Goal: Information Seeking & Learning: Learn about a topic

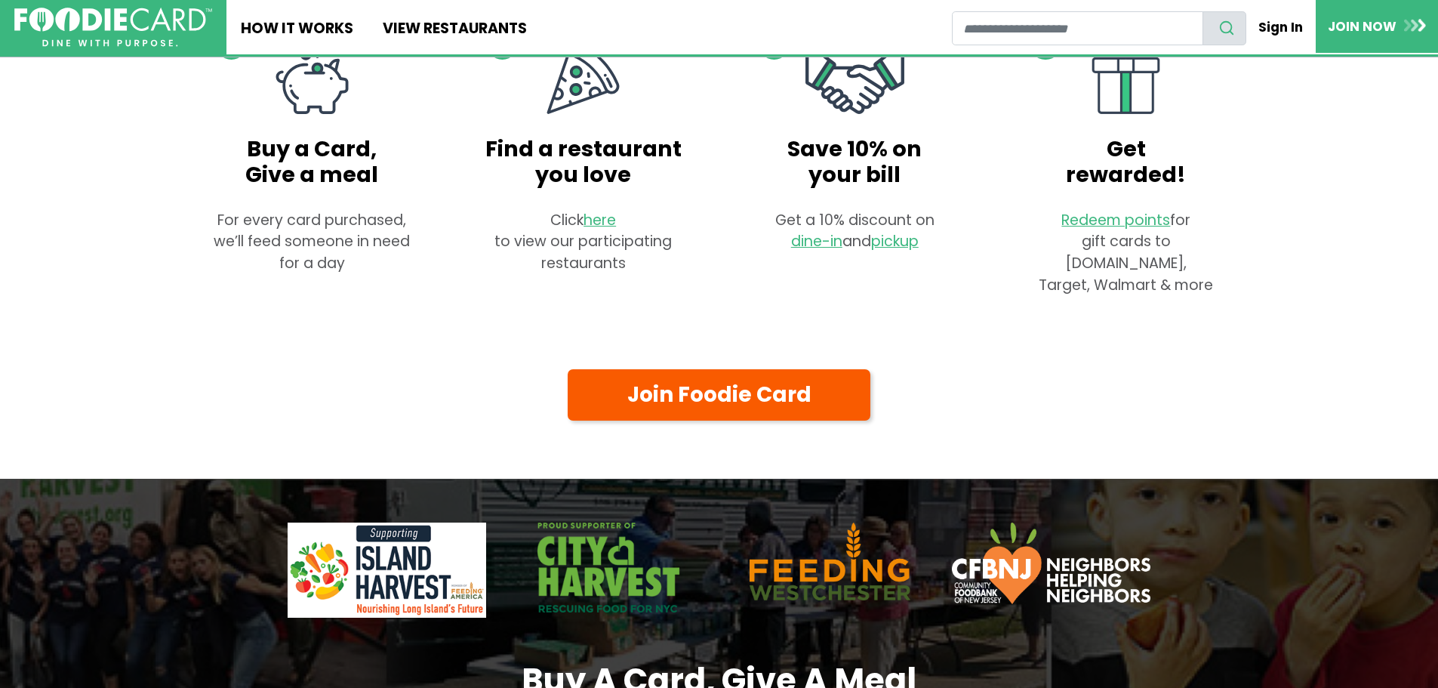
scroll to position [1132, 0]
click at [597, 229] on link "here" at bounding box center [600, 219] width 34 height 20
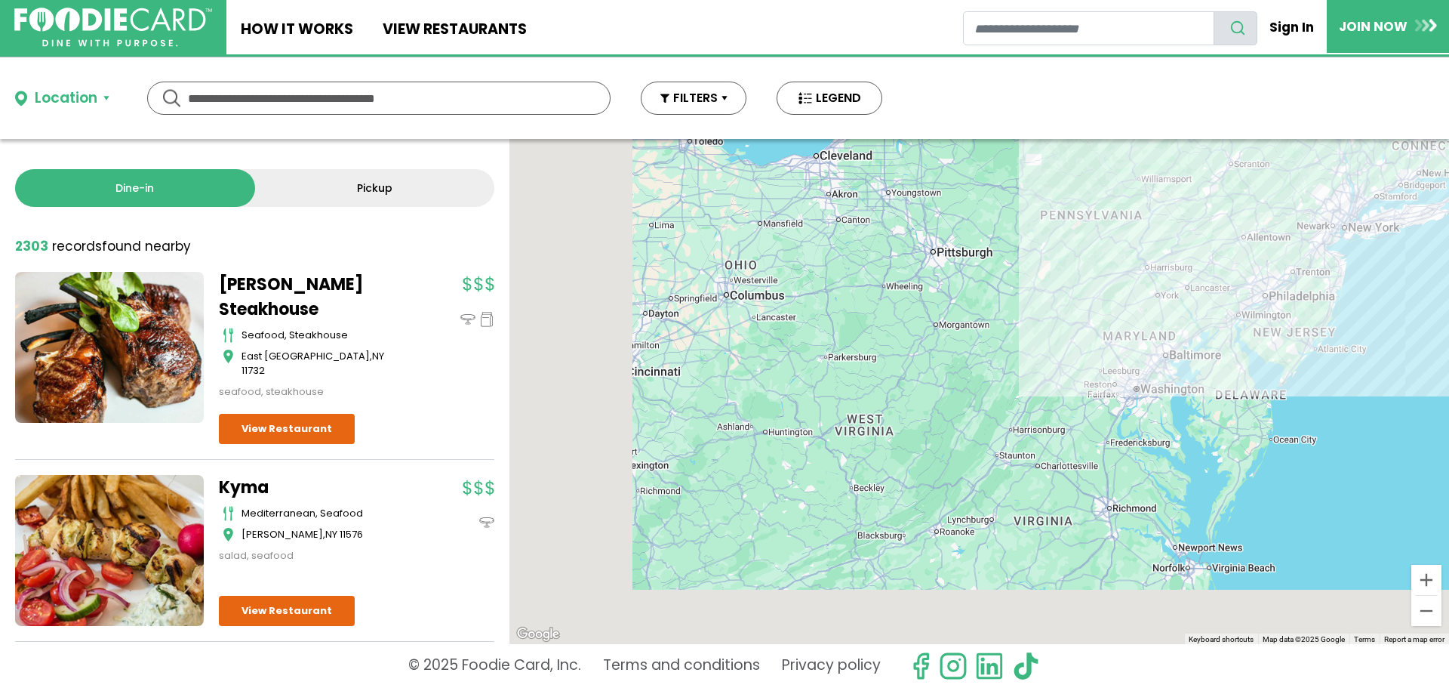
drag, startPoint x: 760, startPoint y: 488, endPoint x: 1114, endPoint y: 279, distance: 411.2
click at [1113, 284] on div at bounding box center [980, 391] width 940 height 505
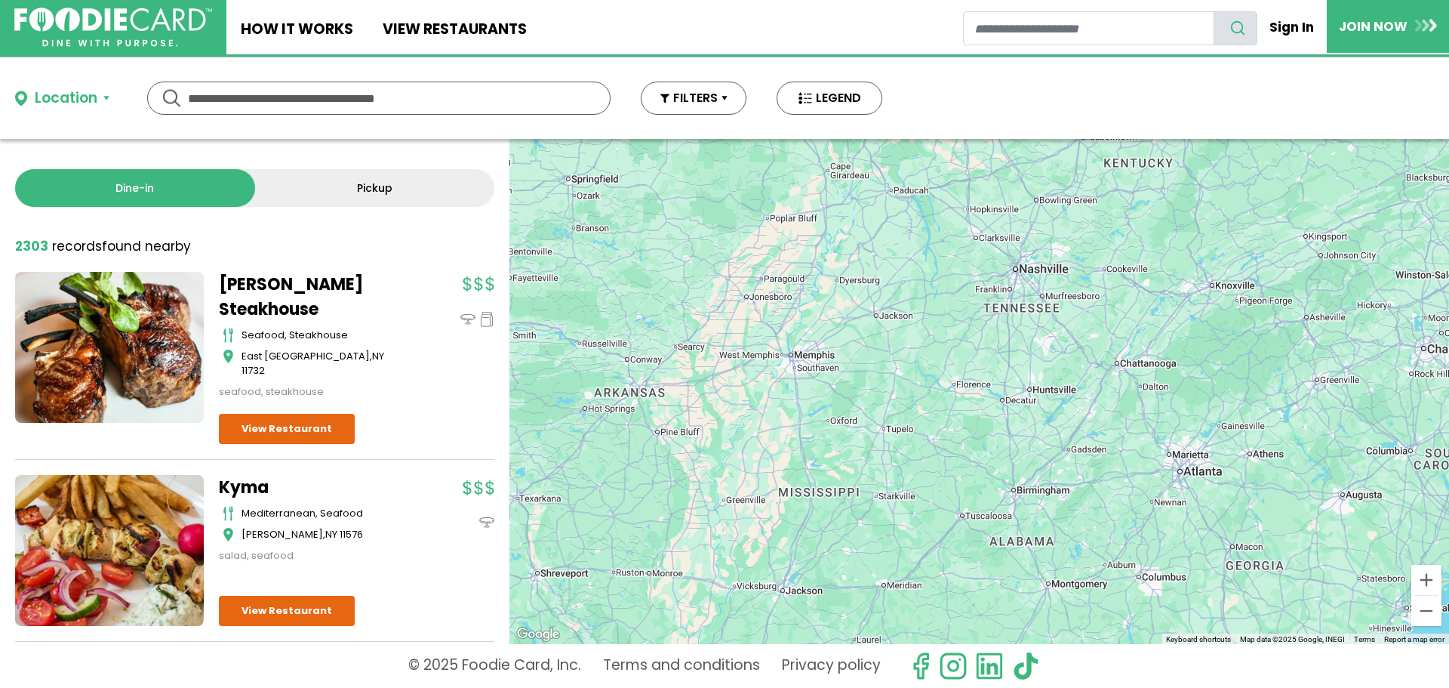
drag, startPoint x: 1107, startPoint y: 424, endPoint x: 973, endPoint y: 345, distance: 155.4
click at [975, 349] on div at bounding box center [980, 391] width 940 height 505
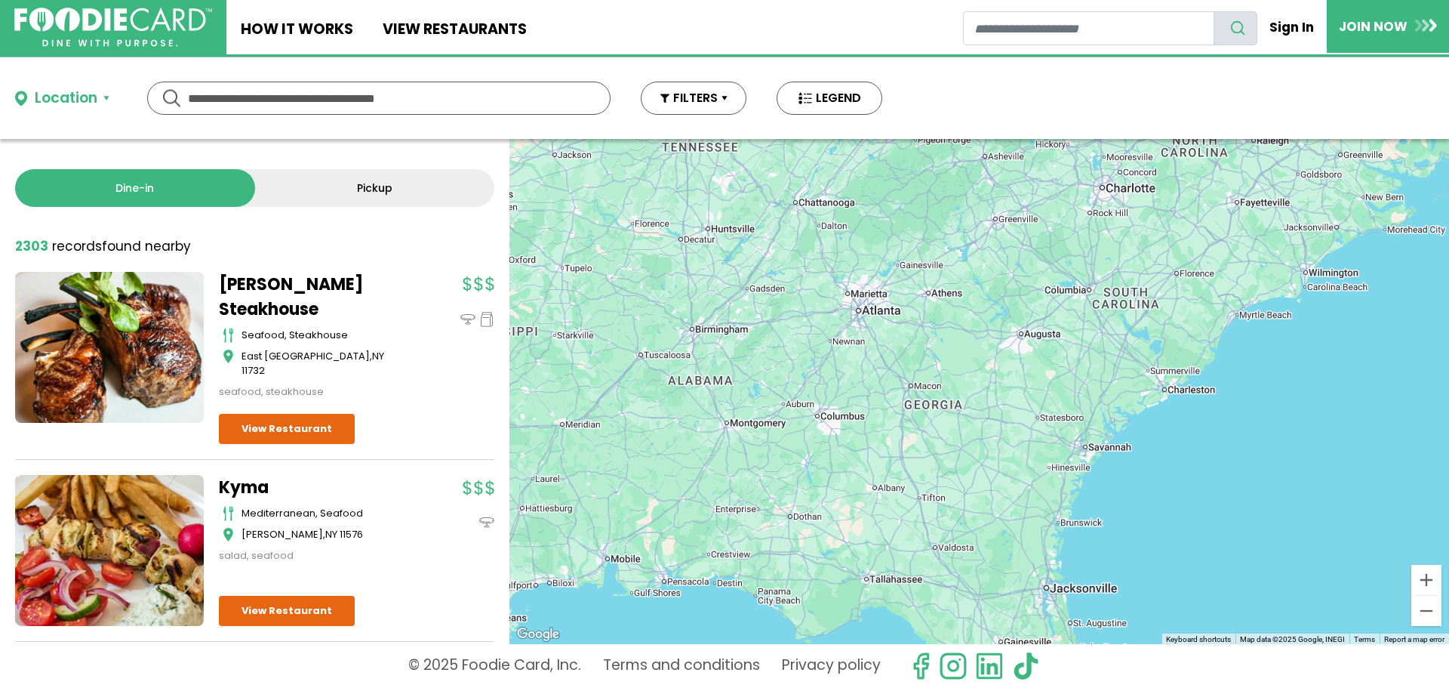
drag, startPoint x: 1079, startPoint y: 323, endPoint x: 859, endPoint y: 447, distance: 252.2
click at [868, 449] on div at bounding box center [980, 391] width 940 height 505
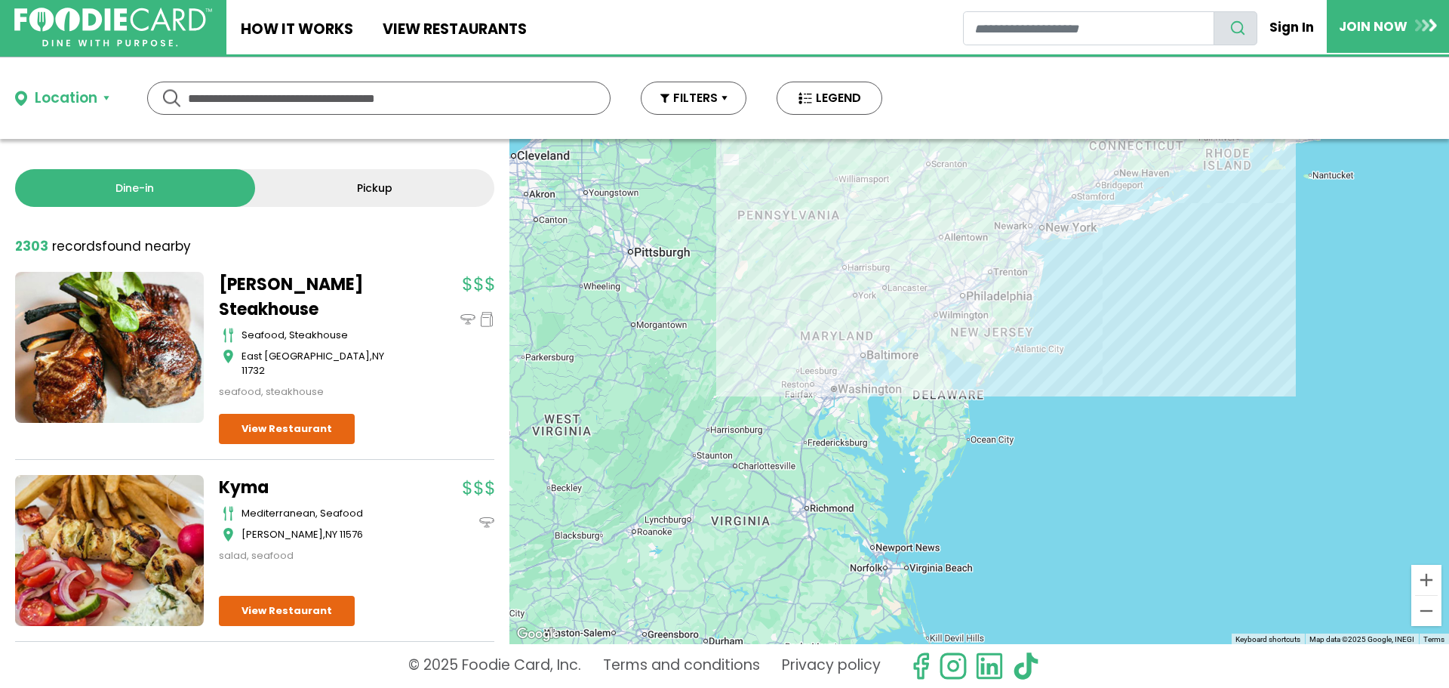
drag, startPoint x: 972, startPoint y: 288, endPoint x: 927, endPoint y: 516, distance: 232.3
click at [927, 516] on div at bounding box center [980, 391] width 940 height 505
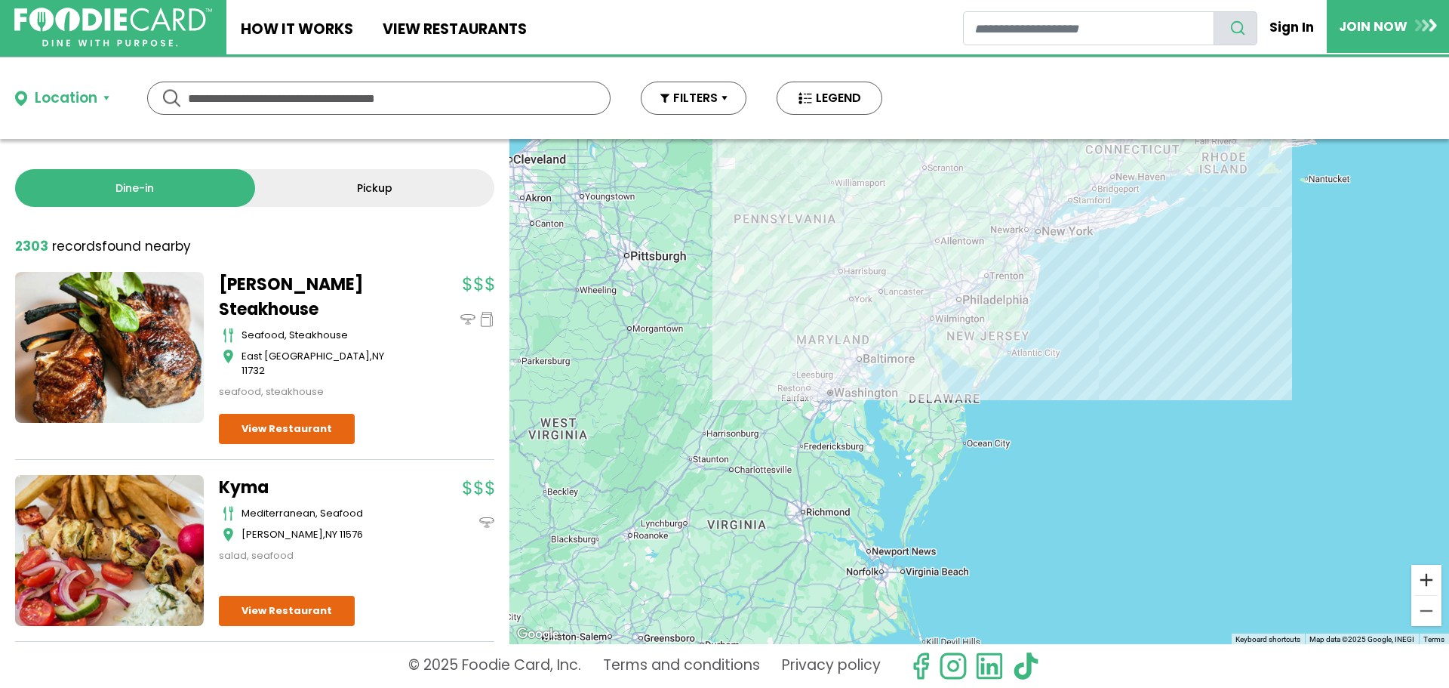
click at [1428, 581] on button "Zoom in" at bounding box center [1427, 580] width 30 height 30
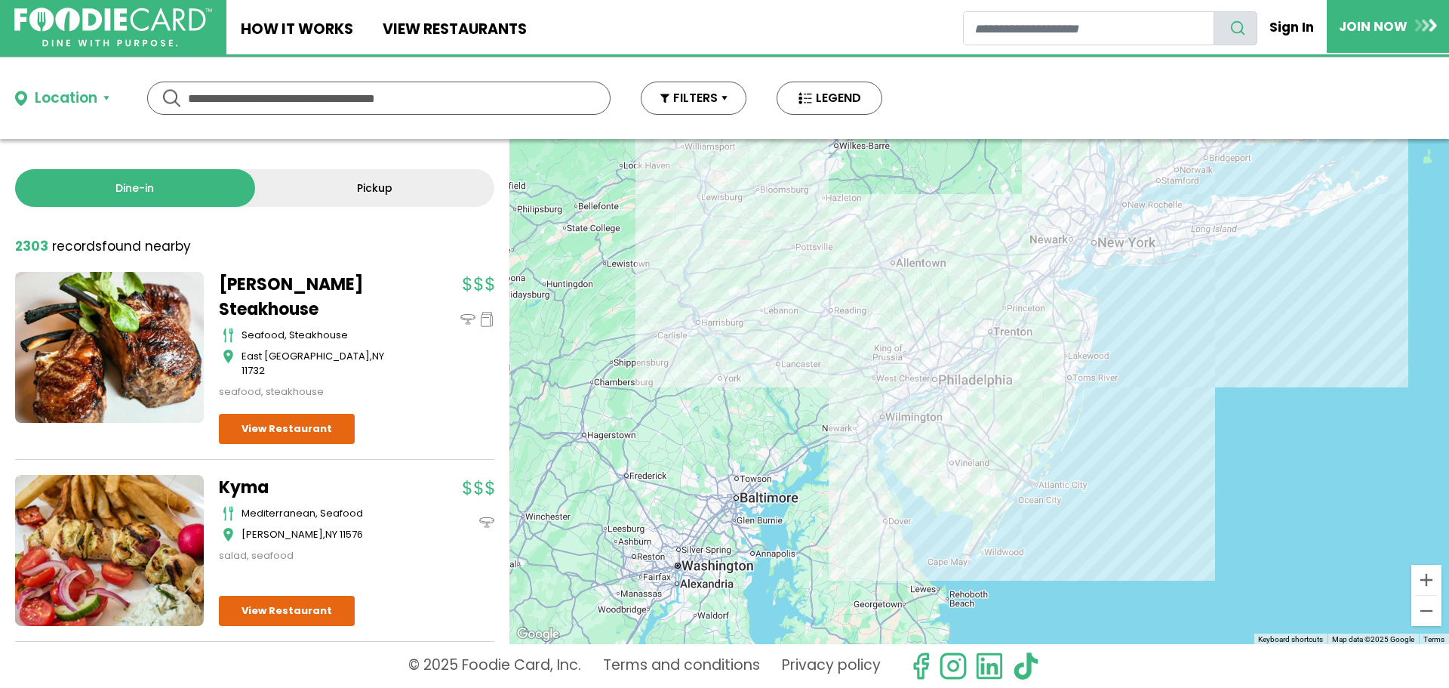
drag, startPoint x: 1125, startPoint y: 266, endPoint x: 1127, endPoint y: 446, distance: 179.7
click at [1127, 446] on div at bounding box center [980, 391] width 940 height 505
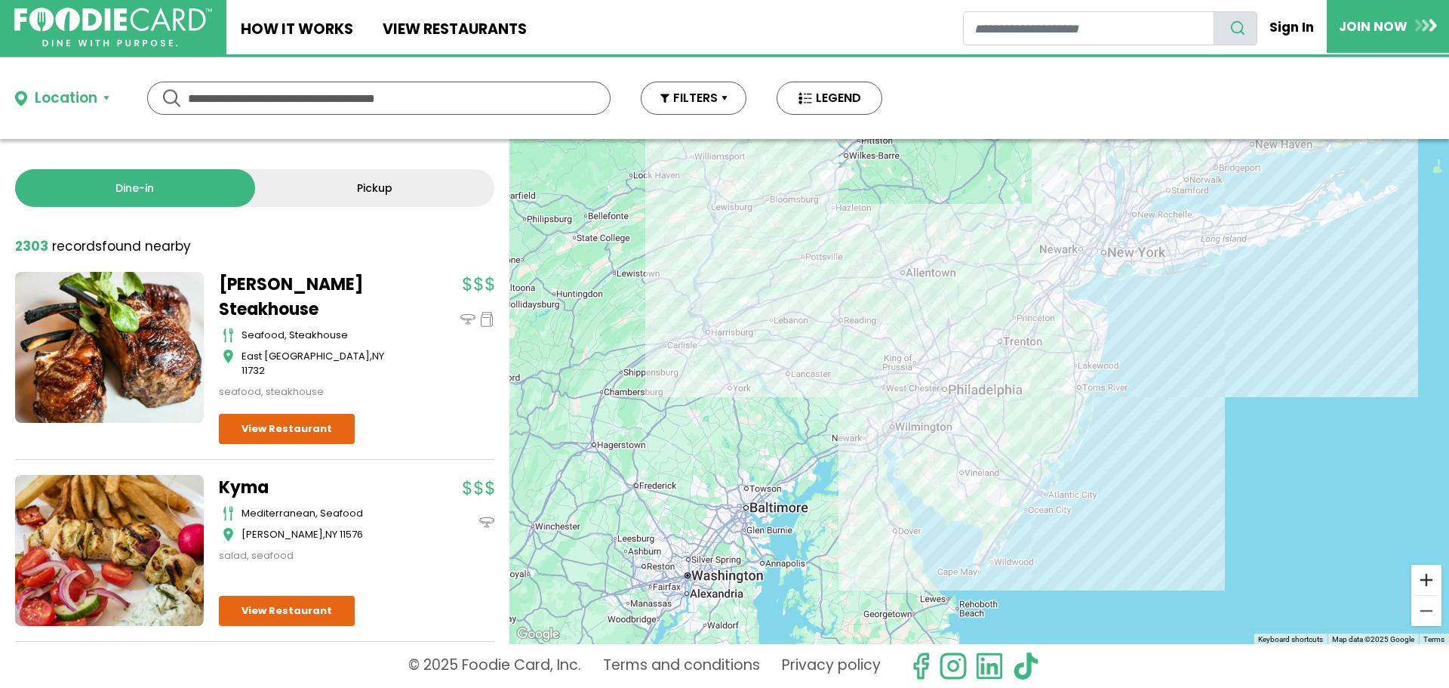
click at [1426, 577] on button "Zoom in" at bounding box center [1427, 580] width 30 height 30
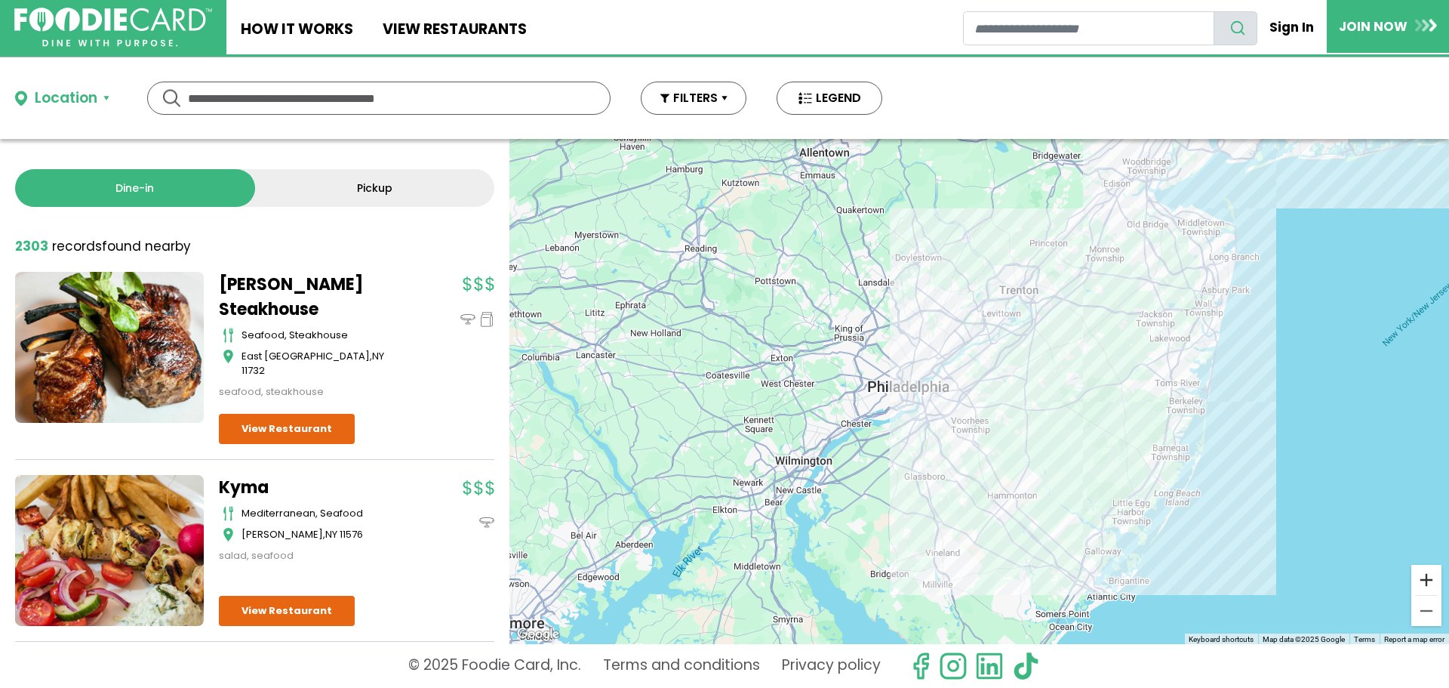
click at [1426, 577] on button "Zoom in" at bounding box center [1427, 580] width 30 height 30
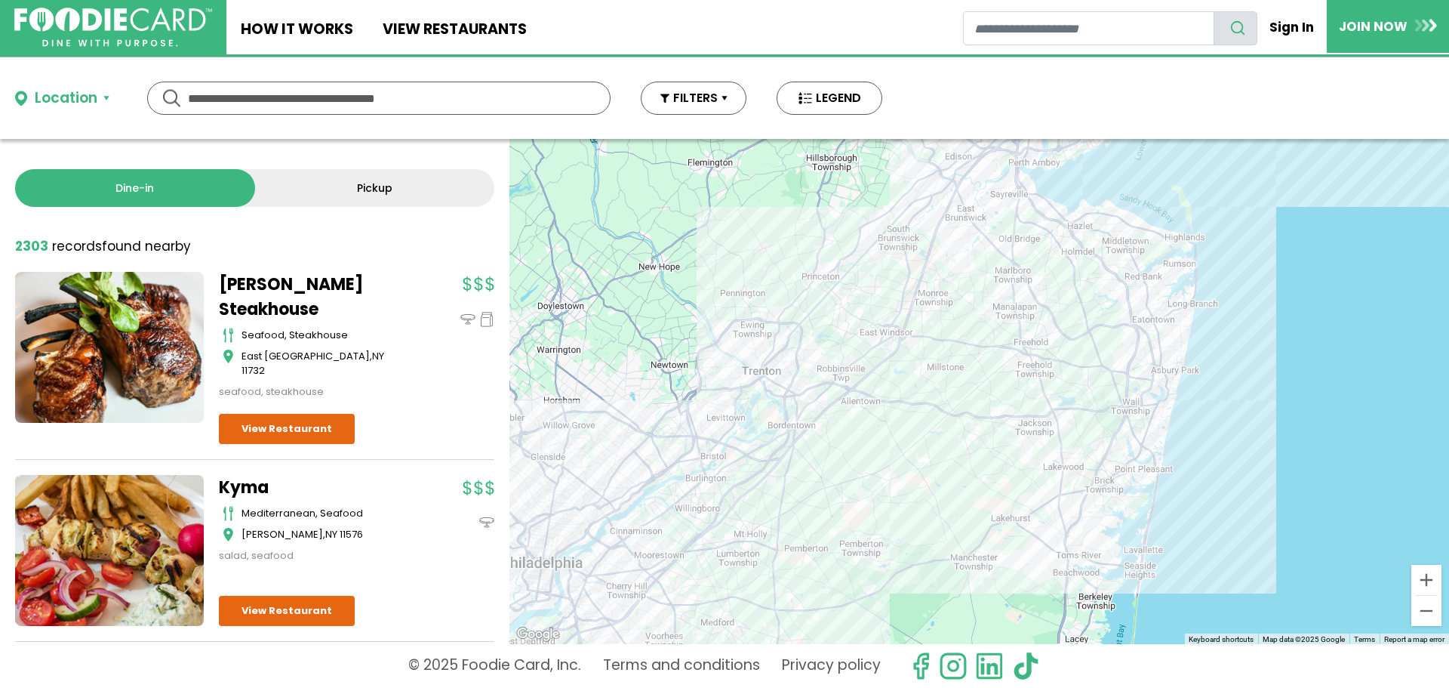
drag, startPoint x: 1289, startPoint y: 317, endPoint x: 1010, endPoint y: 494, distance: 330.9
click at [1010, 494] on div at bounding box center [980, 391] width 940 height 505
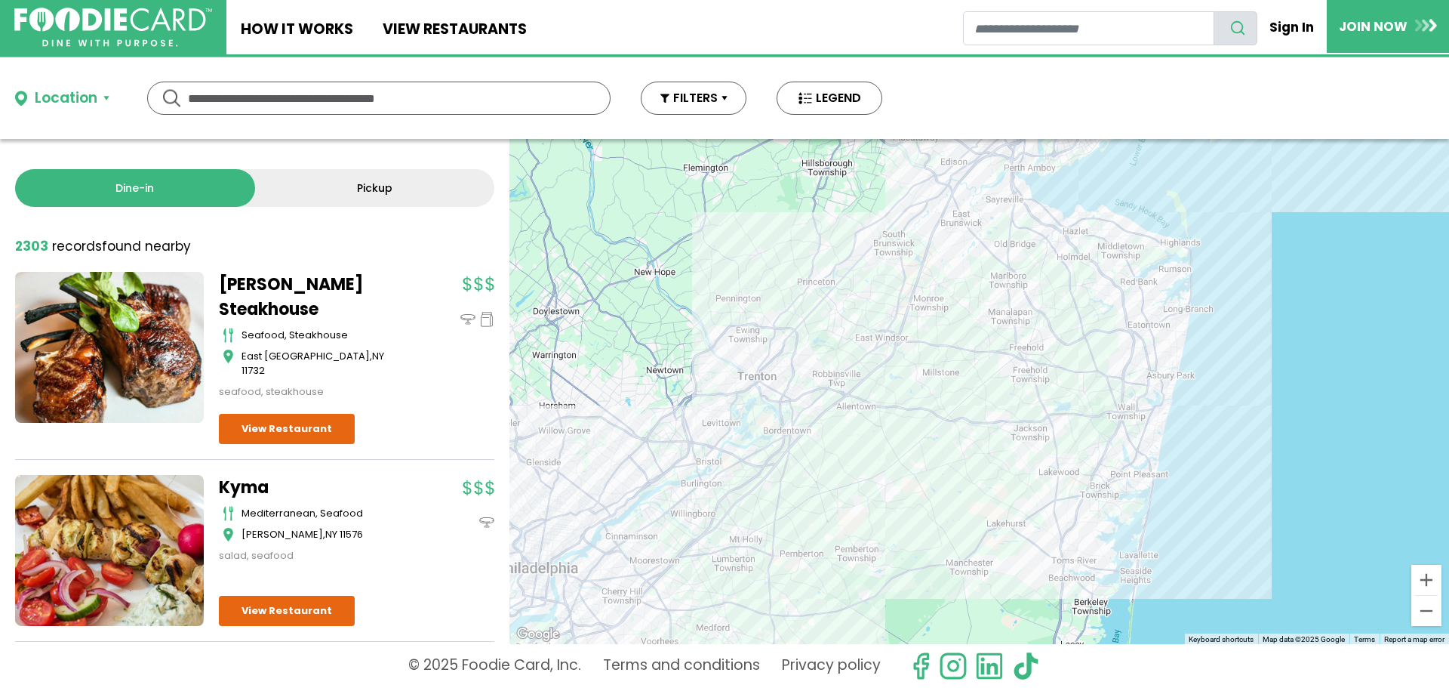
click at [1172, 402] on div at bounding box center [980, 391] width 940 height 505
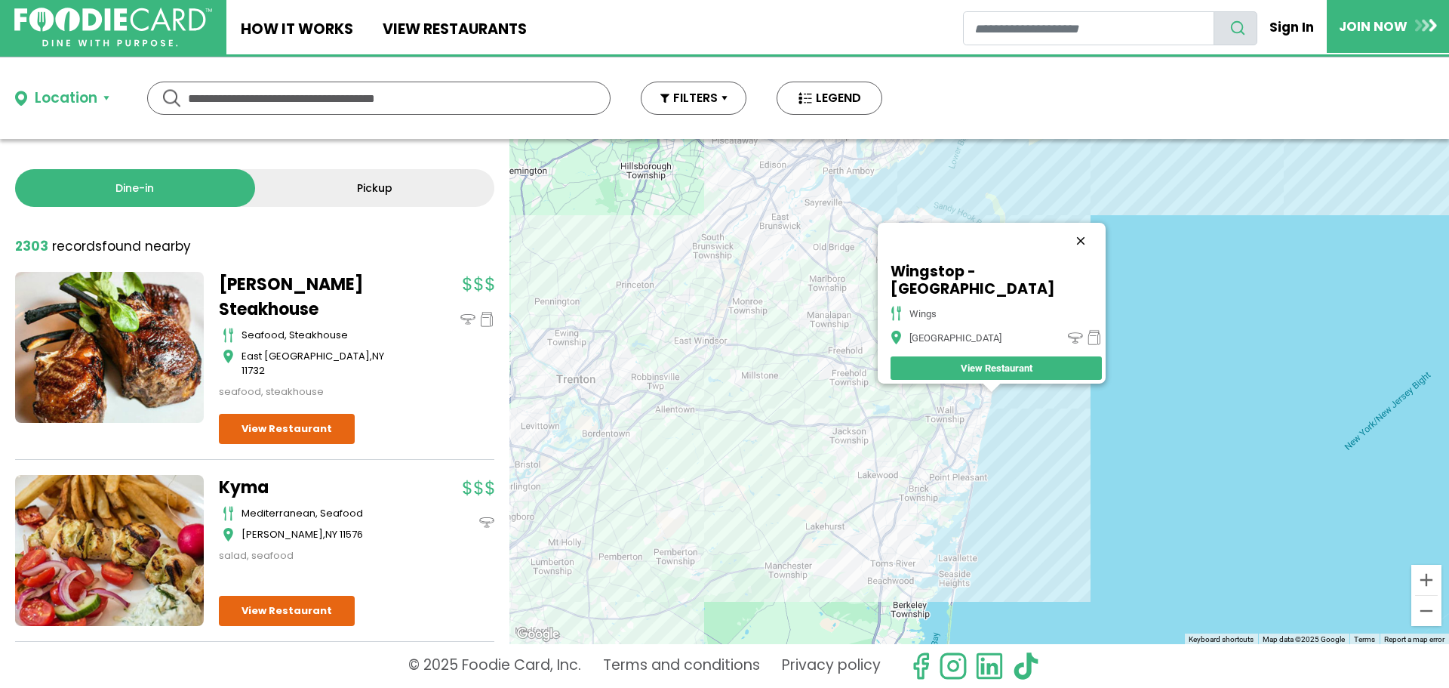
click at [1068, 244] on button "Close" at bounding box center [1081, 241] width 36 height 36
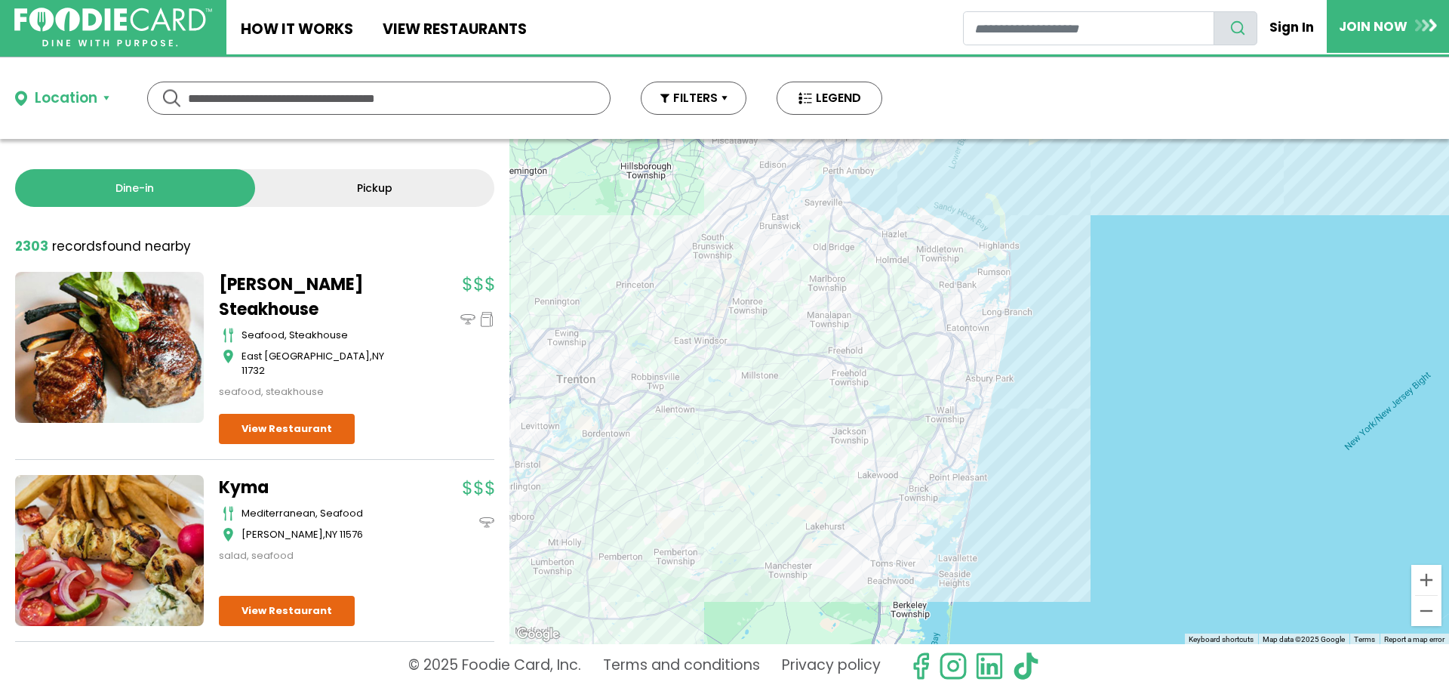
click at [845, 376] on div at bounding box center [980, 391] width 940 height 505
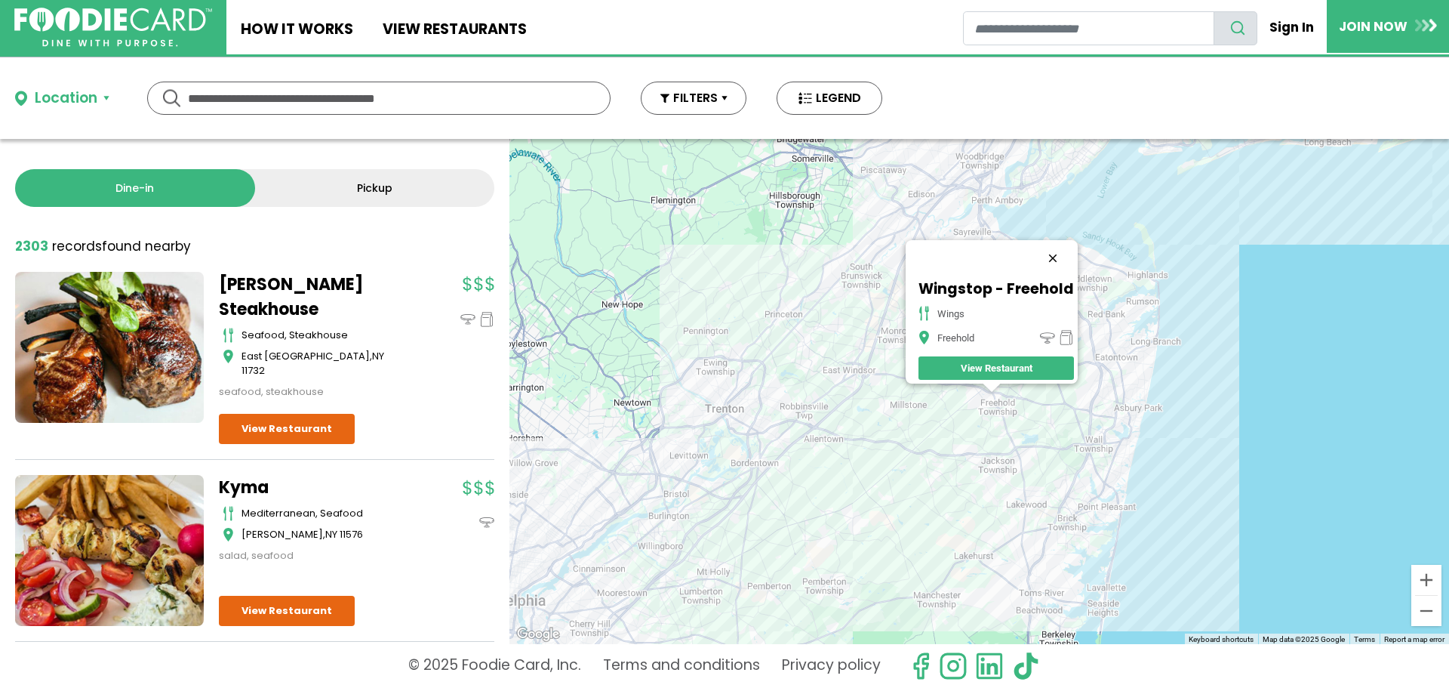
click at [1062, 246] on button "Close" at bounding box center [1053, 258] width 36 height 36
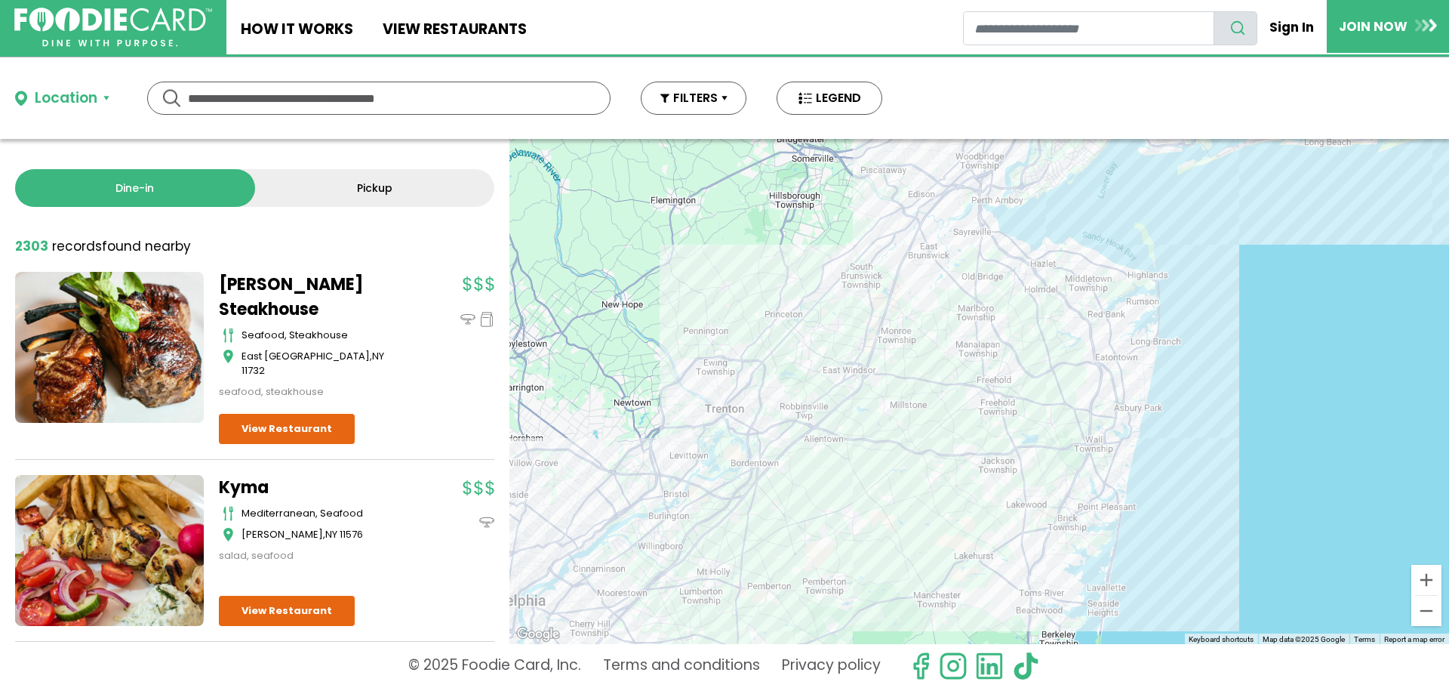
click at [1035, 264] on div at bounding box center [980, 391] width 940 height 505
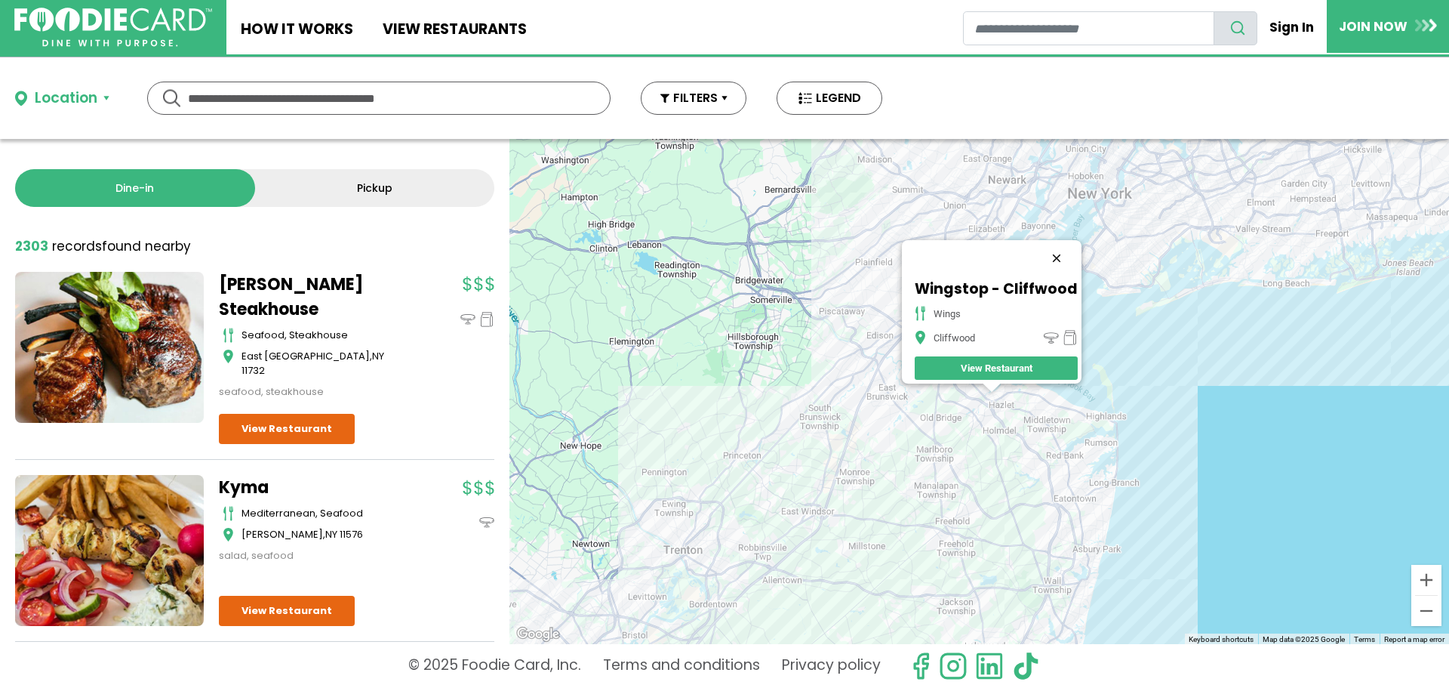
click at [1061, 251] on button "Close" at bounding box center [1057, 258] width 36 height 36
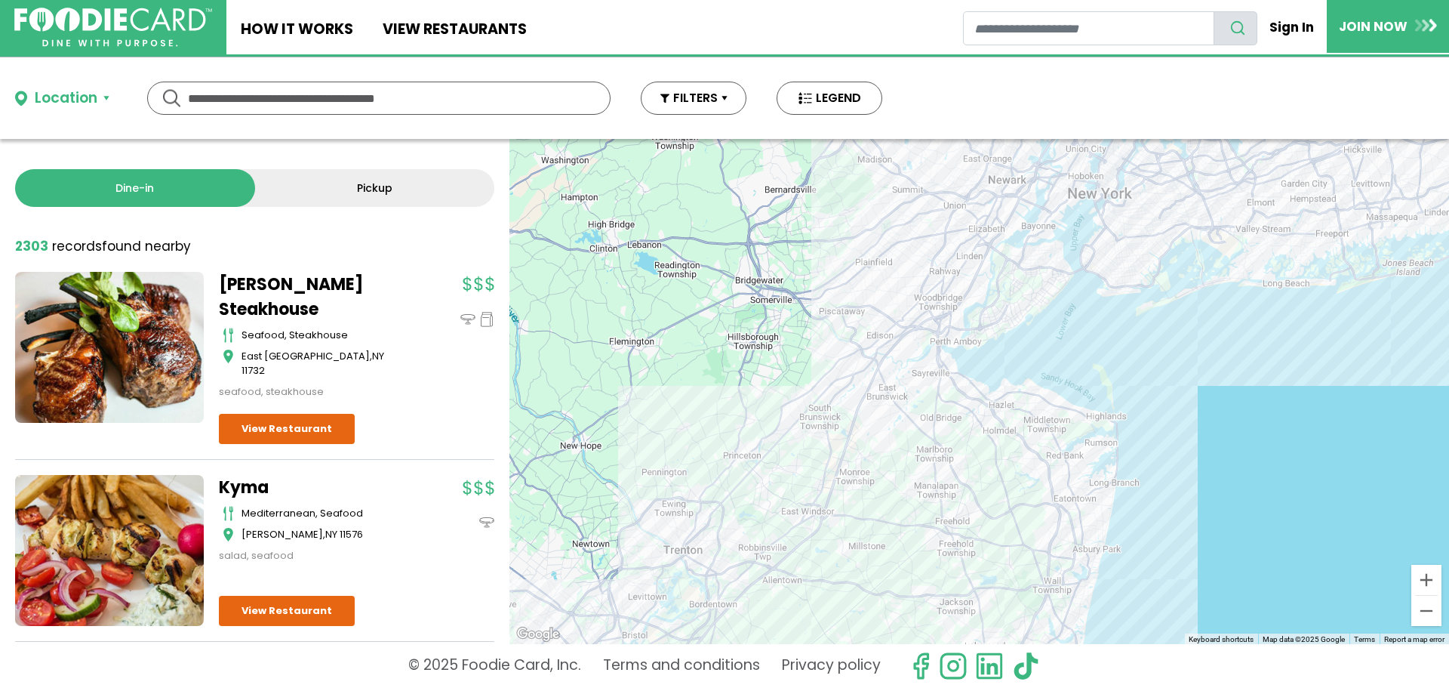
click at [983, 420] on div at bounding box center [980, 391] width 940 height 505
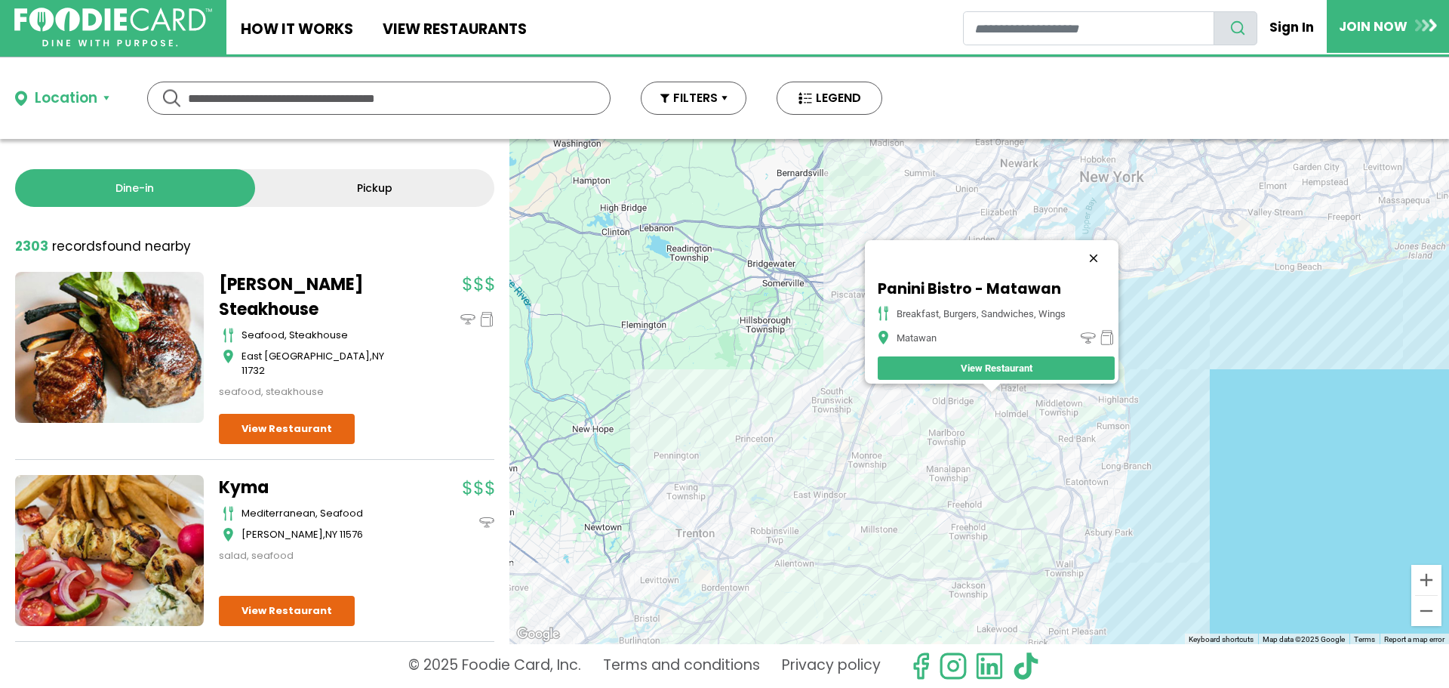
click at [1101, 245] on button "Close" at bounding box center [1094, 258] width 36 height 36
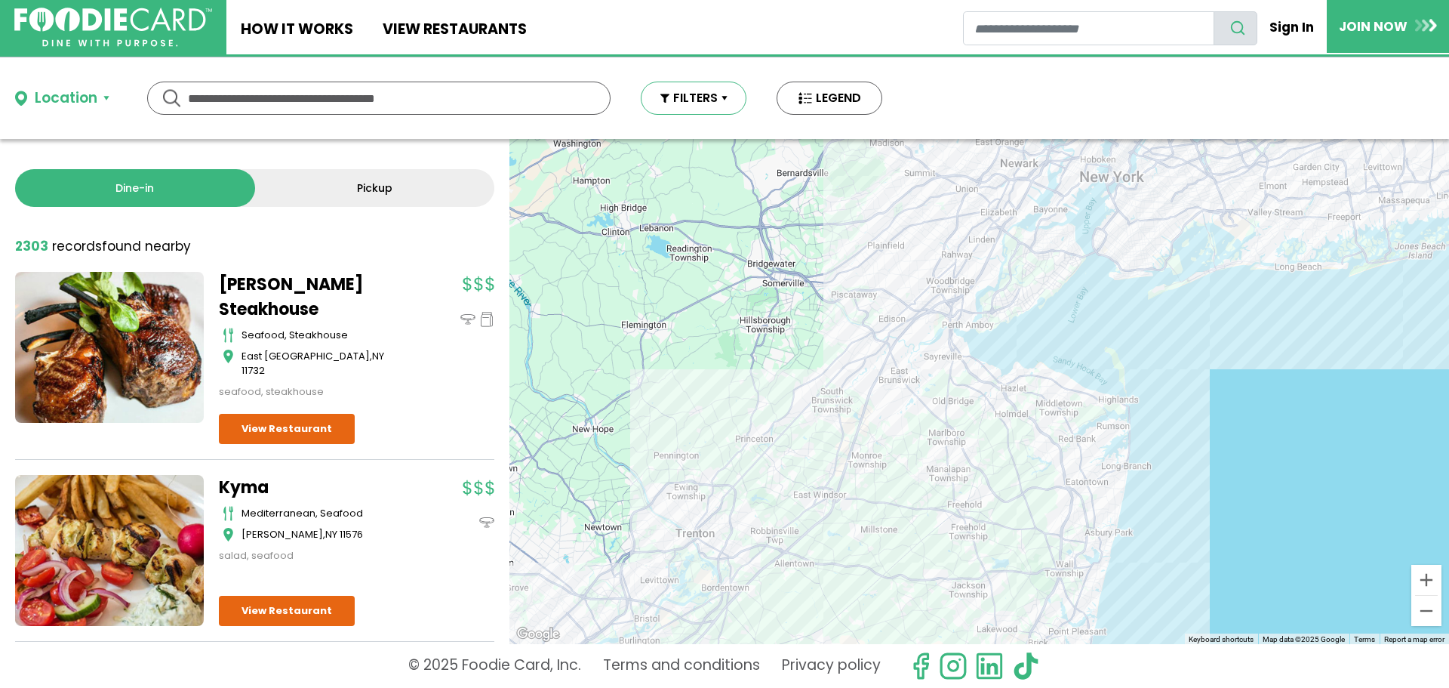
click at [710, 99] on button "FILTERS" at bounding box center [694, 98] width 106 height 33
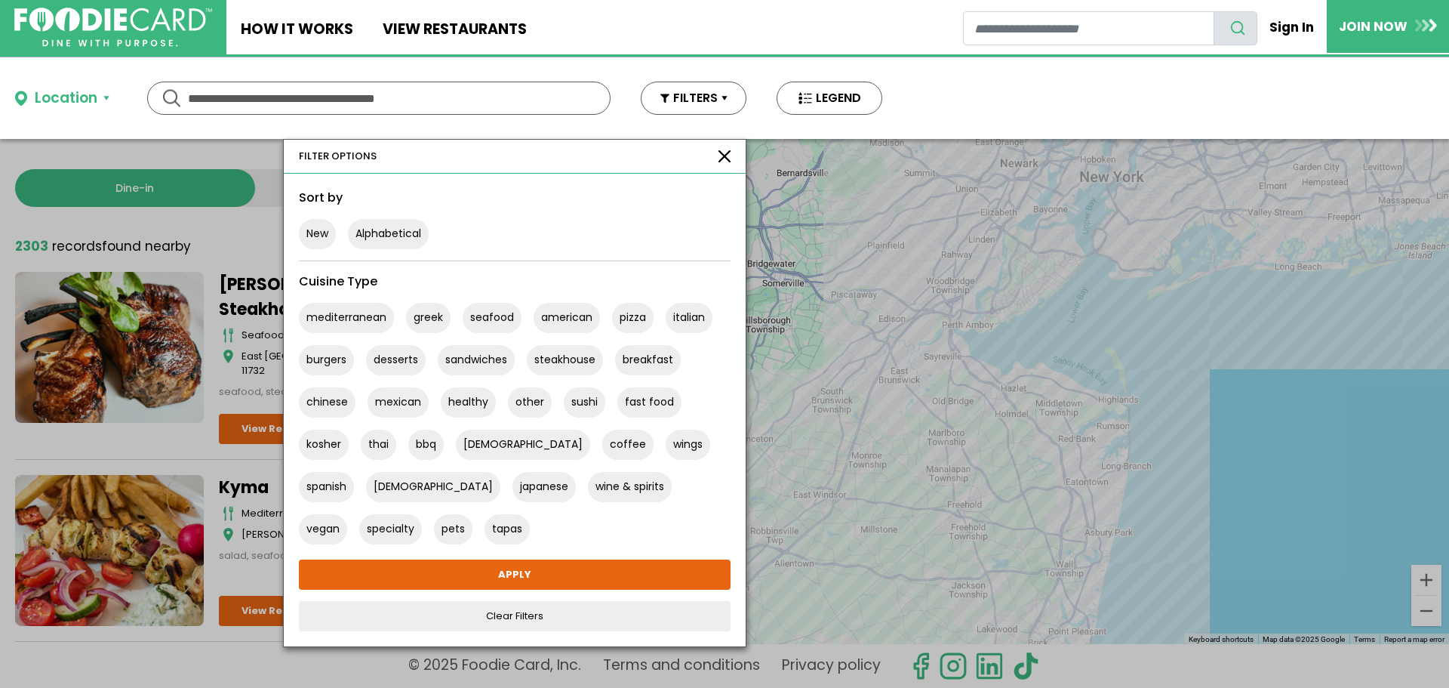
click at [726, 152] on button "button" at bounding box center [725, 156] width 12 height 12
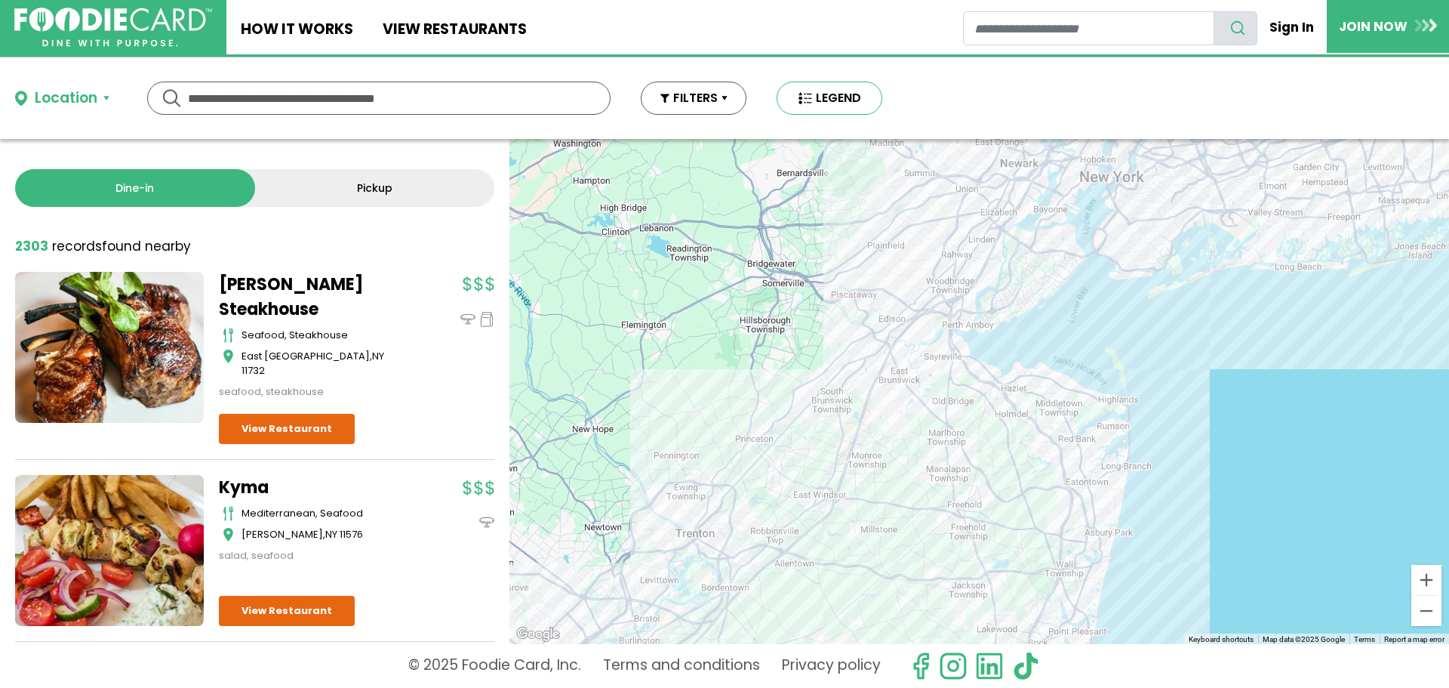
click at [832, 99] on button "LEGEND" at bounding box center [830, 98] width 106 height 33
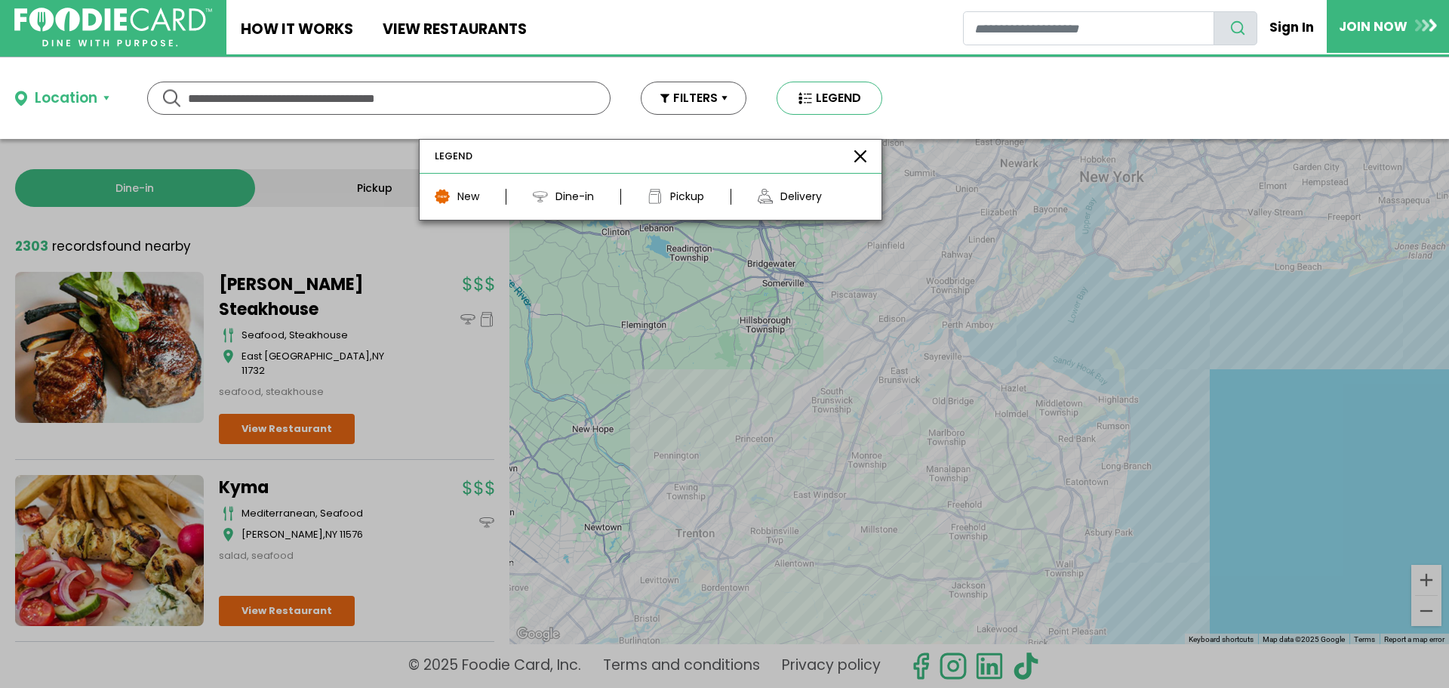
click at [833, 99] on button "LEGEND" at bounding box center [830, 98] width 106 height 33
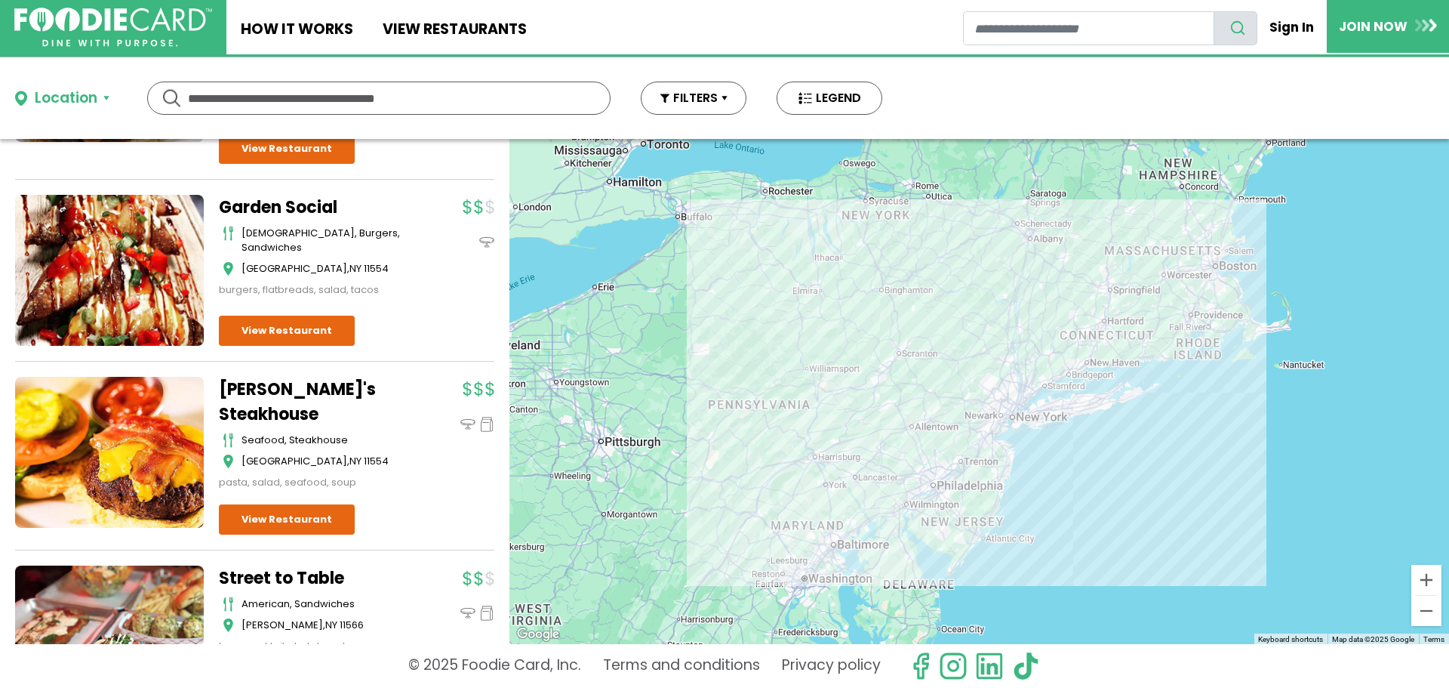
scroll to position [5199, 0]
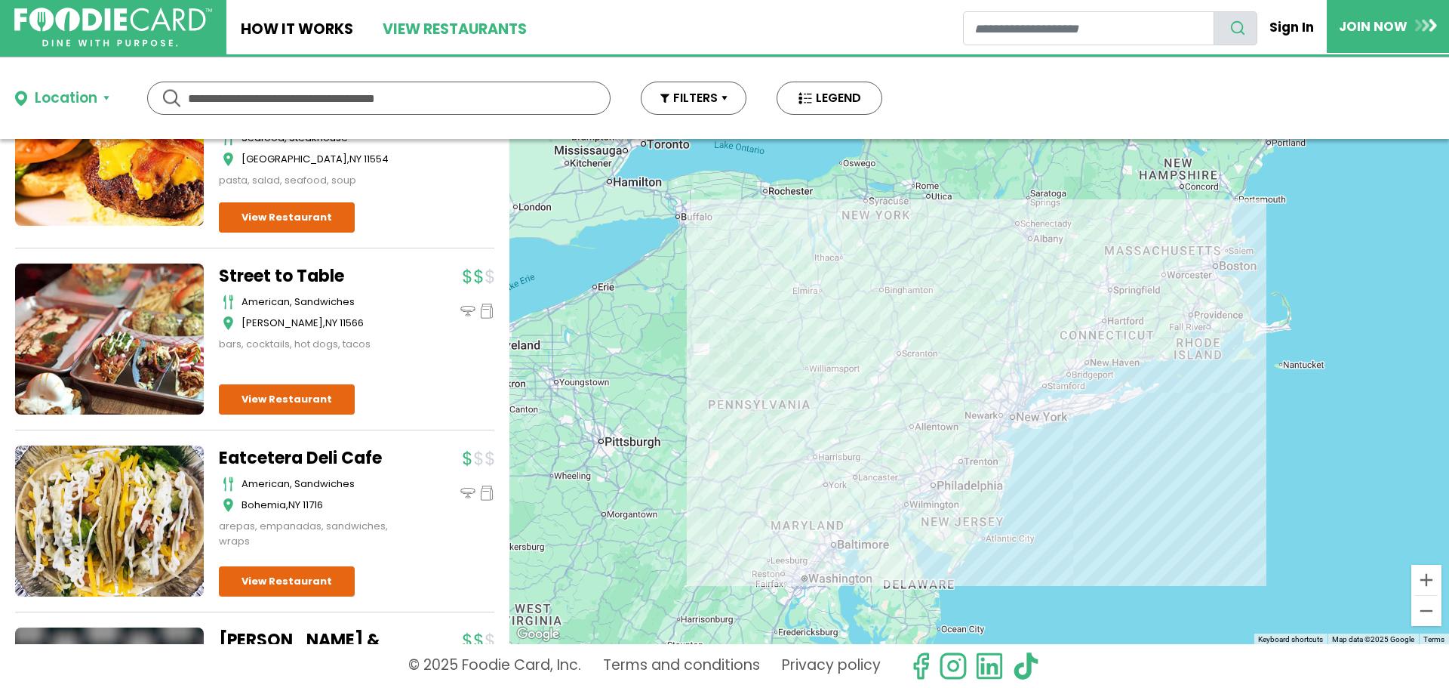
click at [432, 26] on link "View restaurants" at bounding box center [454, 27] width 173 height 54
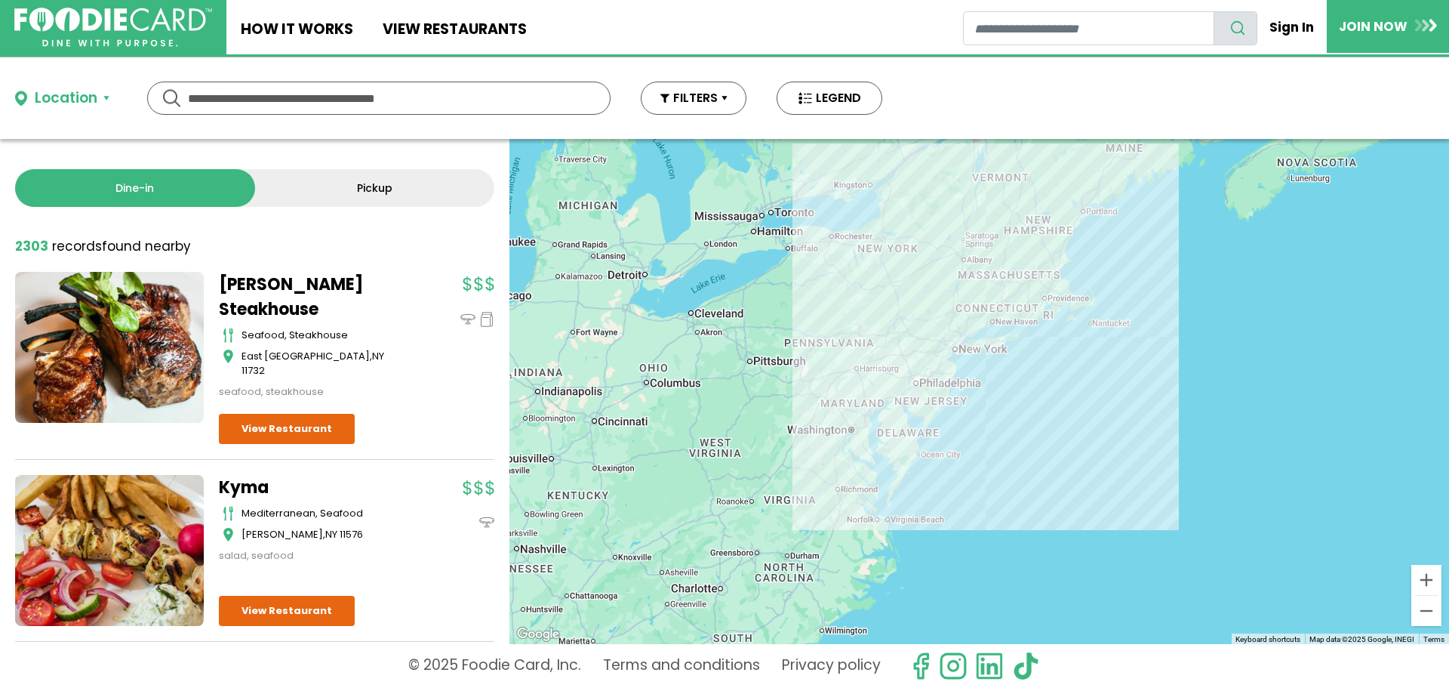
drag, startPoint x: 1106, startPoint y: 494, endPoint x: 1076, endPoint y: 422, distance: 77.5
click at [1076, 422] on div at bounding box center [980, 391] width 940 height 505
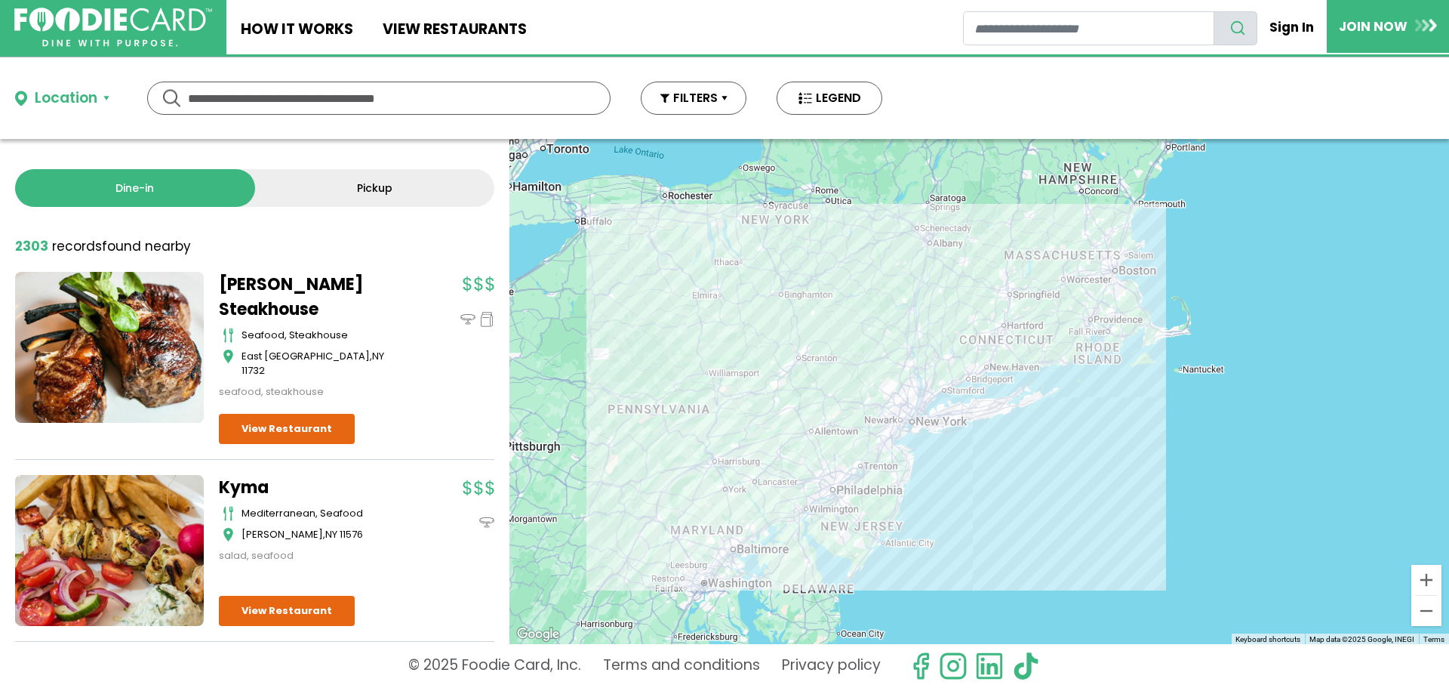
drag, startPoint x: 1024, startPoint y: 368, endPoint x: 1104, endPoint y: 517, distance: 169.2
click at [1104, 517] on div at bounding box center [980, 391] width 940 height 505
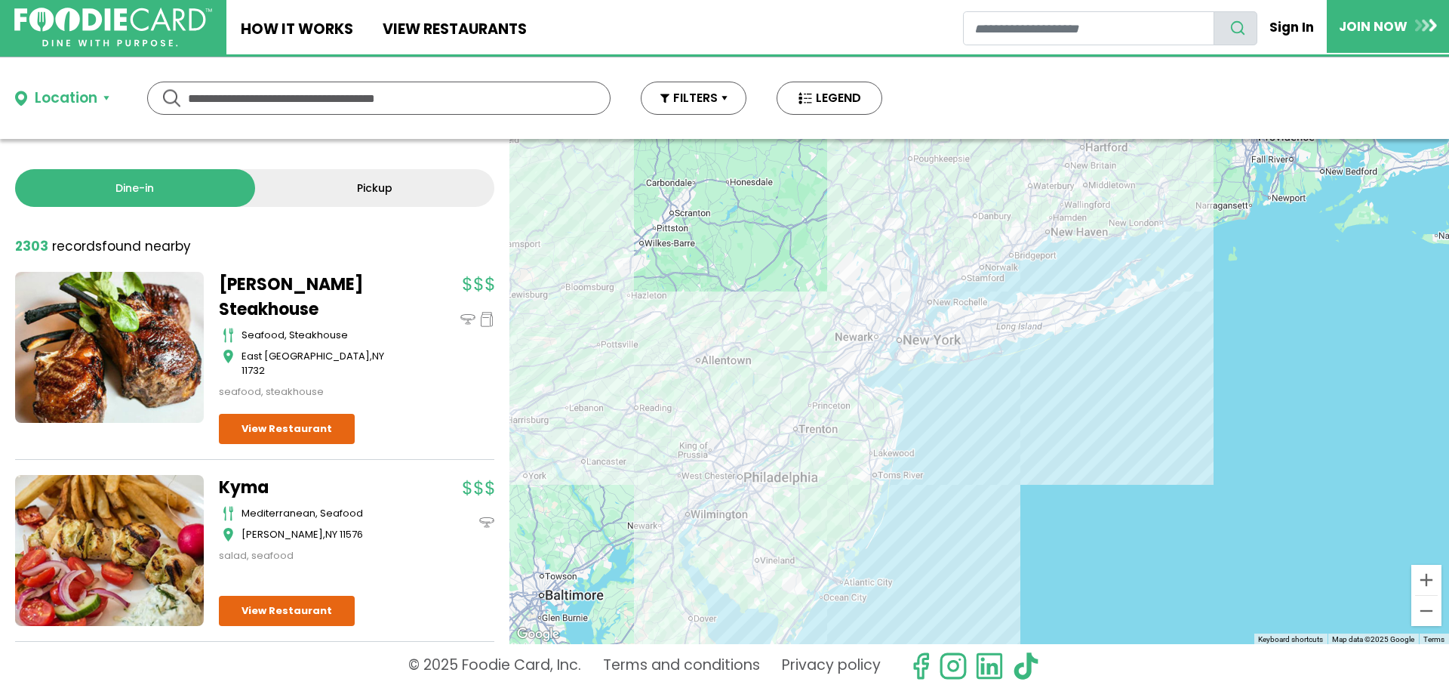
drag, startPoint x: 931, startPoint y: 461, endPoint x: 1126, endPoint y: 468, distance: 195.6
click at [1126, 468] on div at bounding box center [980, 391] width 940 height 505
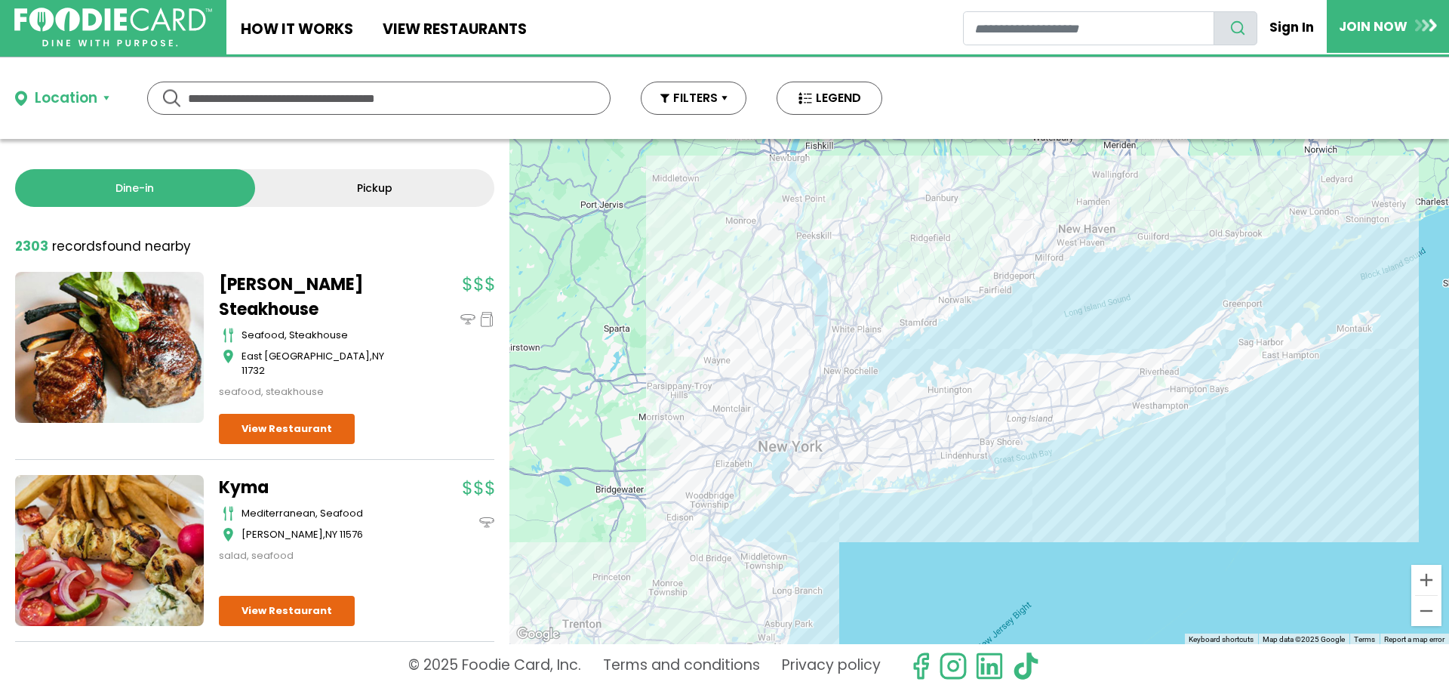
drag, startPoint x: 924, startPoint y: 411, endPoint x: 1030, endPoint y: 639, distance: 251.3
click at [1030, 639] on div at bounding box center [980, 391] width 940 height 505
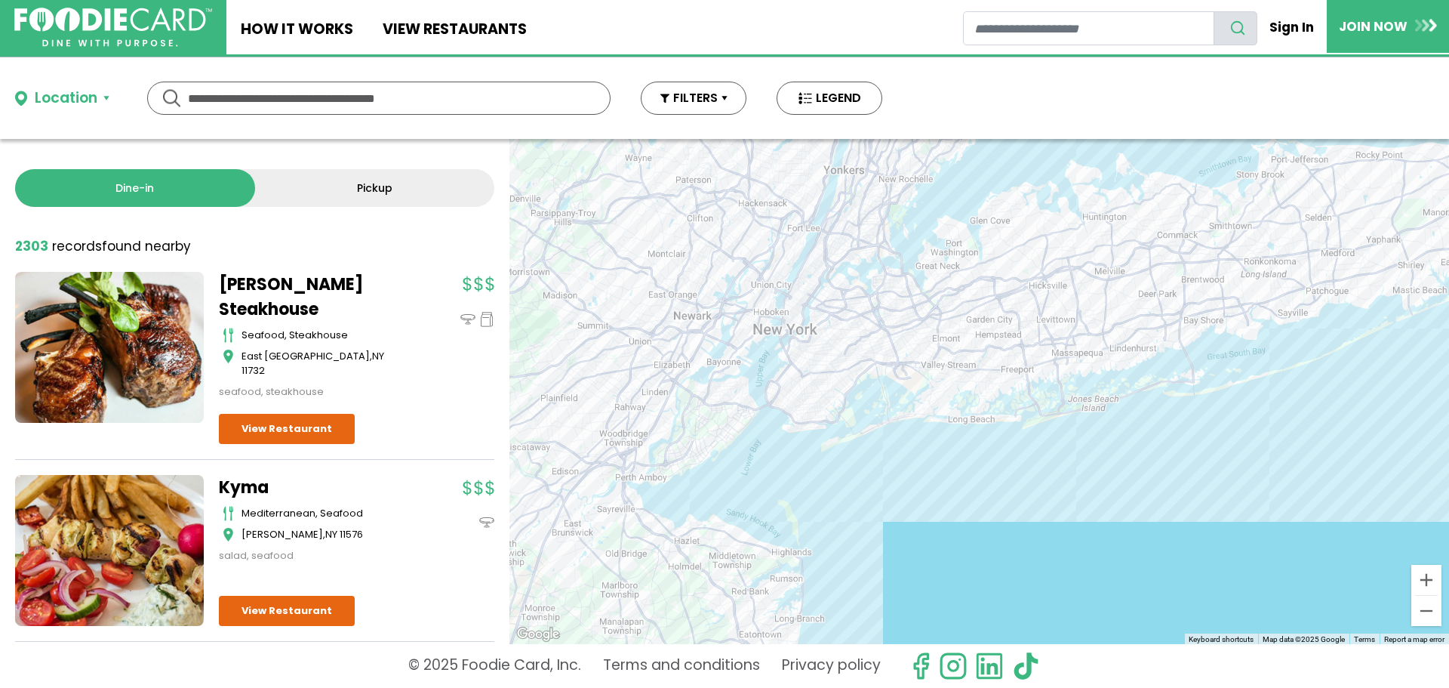
drag, startPoint x: 698, startPoint y: 523, endPoint x: 984, endPoint y: 537, distance: 286.4
click at [984, 537] on div at bounding box center [980, 391] width 940 height 505
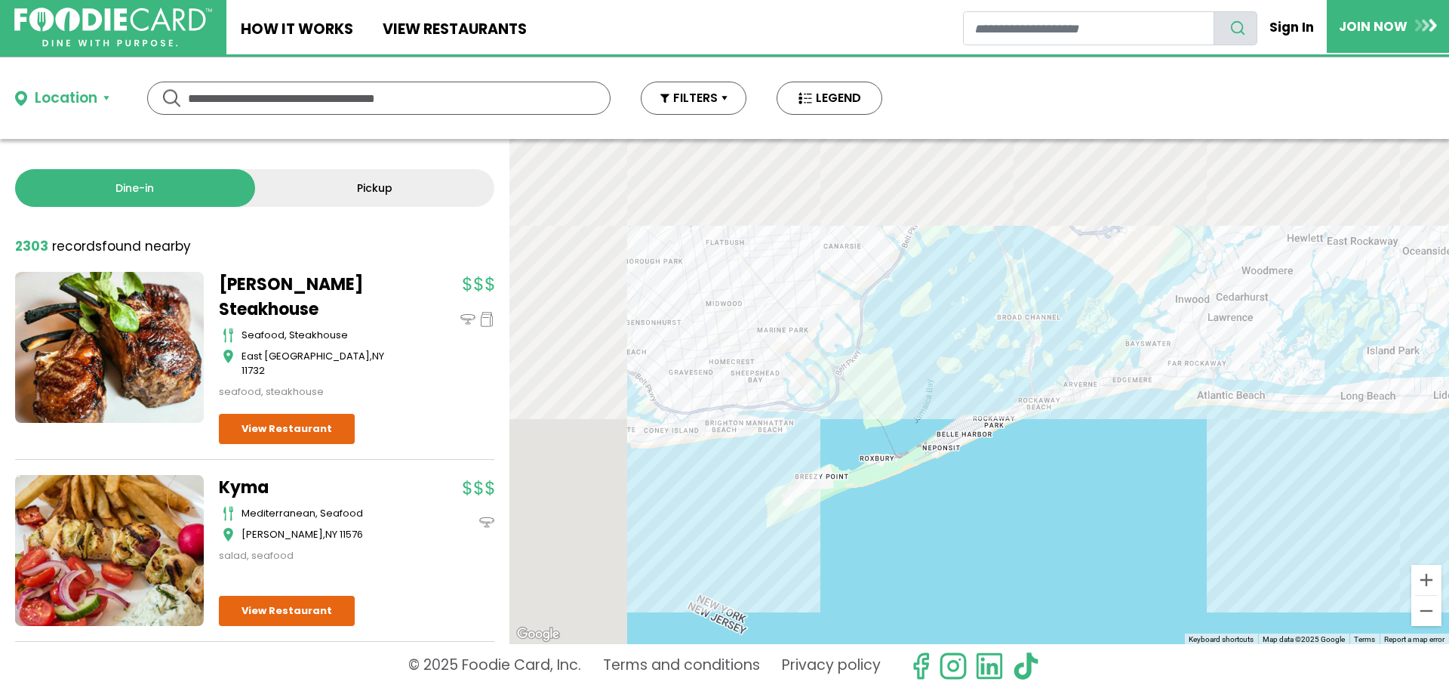
drag, startPoint x: 790, startPoint y: 210, endPoint x: 1073, endPoint y: 396, distance: 338.6
click at [1073, 396] on div at bounding box center [980, 391] width 940 height 505
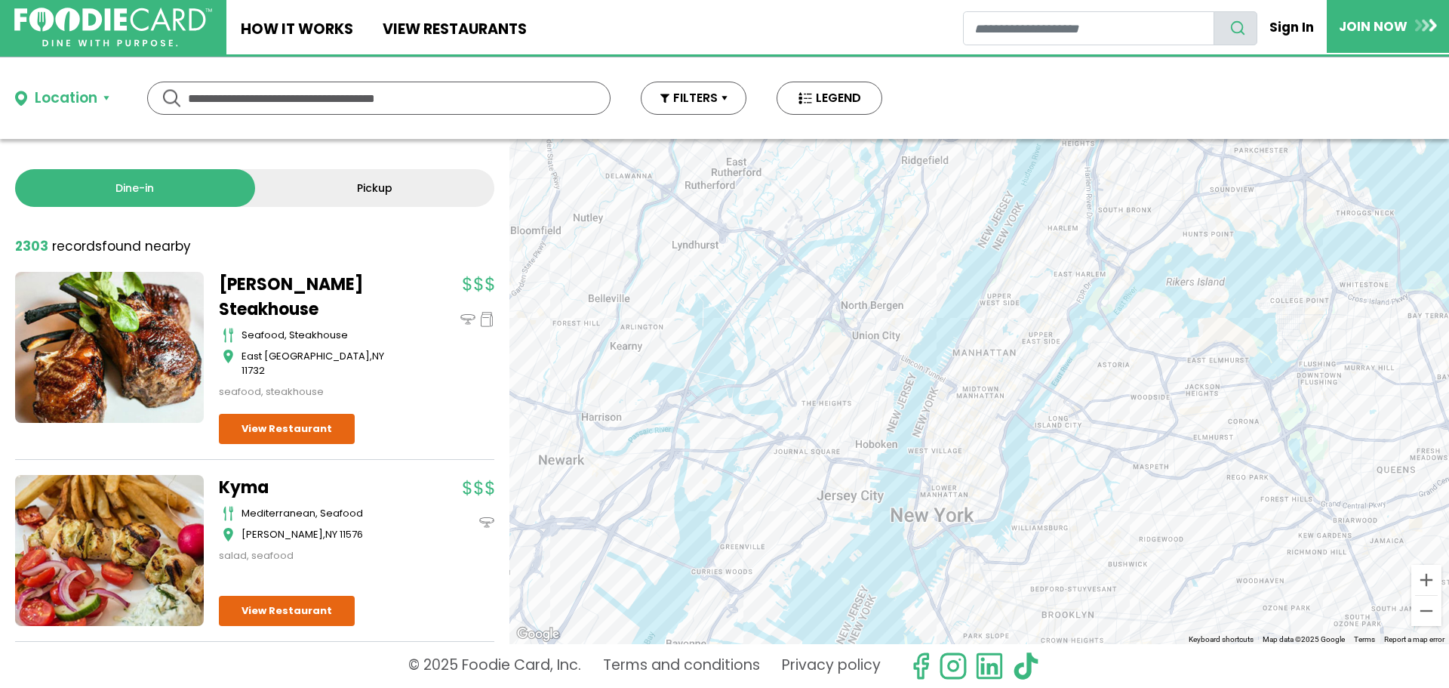
drag, startPoint x: 916, startPoint y: 197, endPoint x: 1098, endPoint y: 592, distance: 434.7
click at [1098, 592] on div at bounding box center [980, 391] width 940 height 505
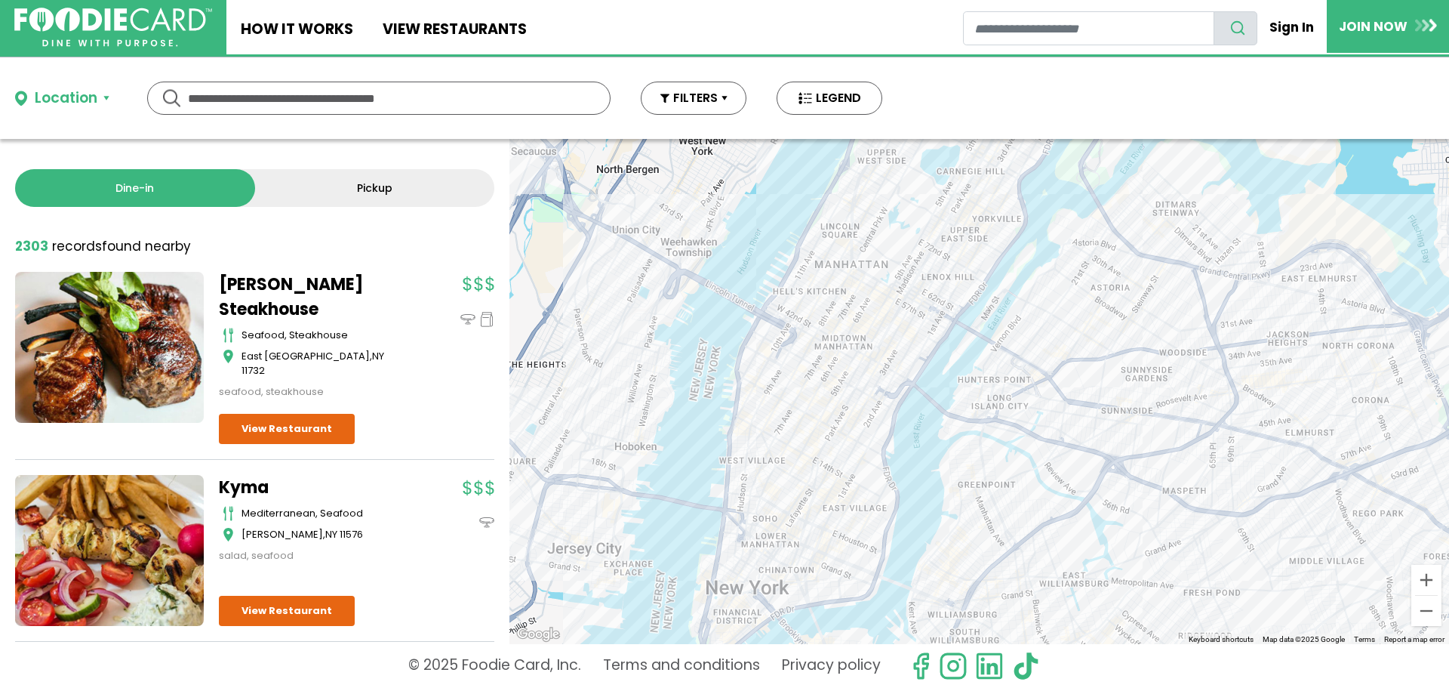
drag, startPoint x: 1045, startPoint y: 306, endPoint x: 984, endPoint y: 357, distance: 78.8
click at [984, 357] on div at bounding box center [980, 391] width 940 height 505
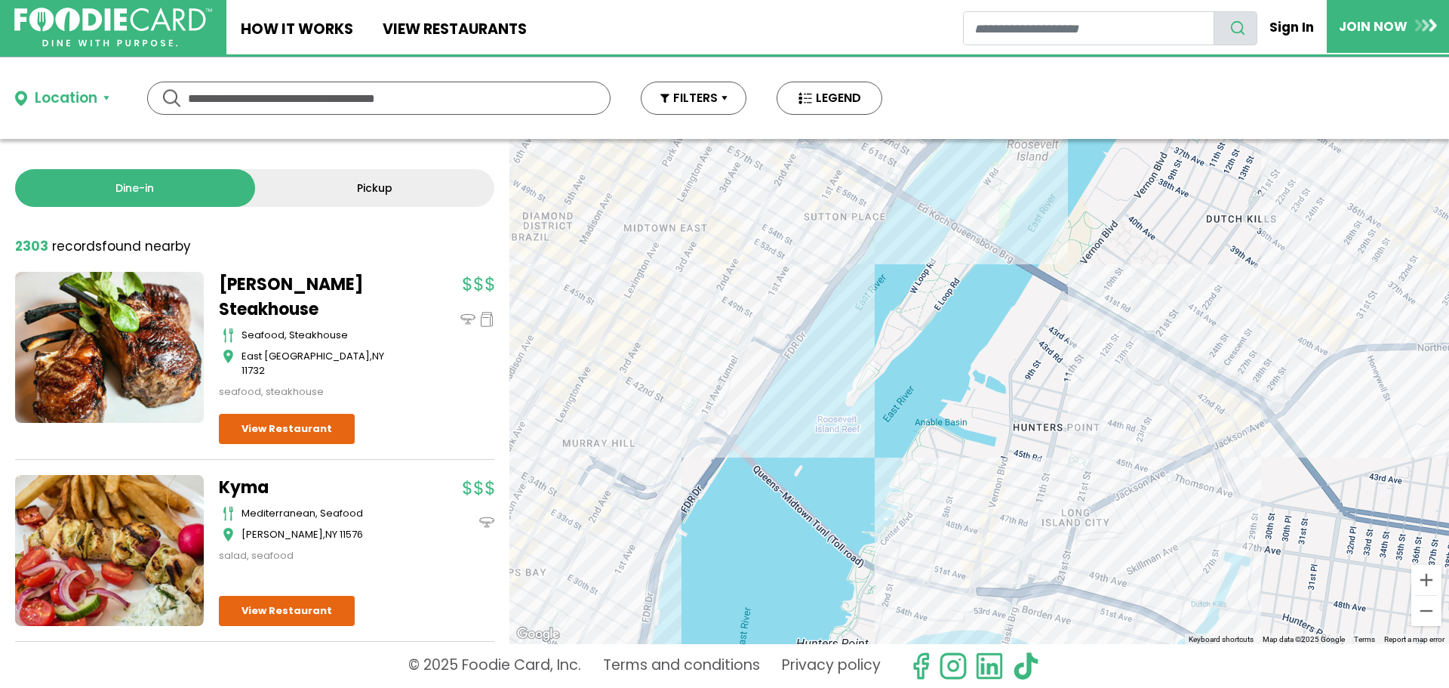
drag, startPoint x: 790, startPoint y: 414, endPoint x: 1072, endPoint y: 359, distance: 287.1
click at [1072, 359] on div at bounding box center [980, 391] width 940 height 505
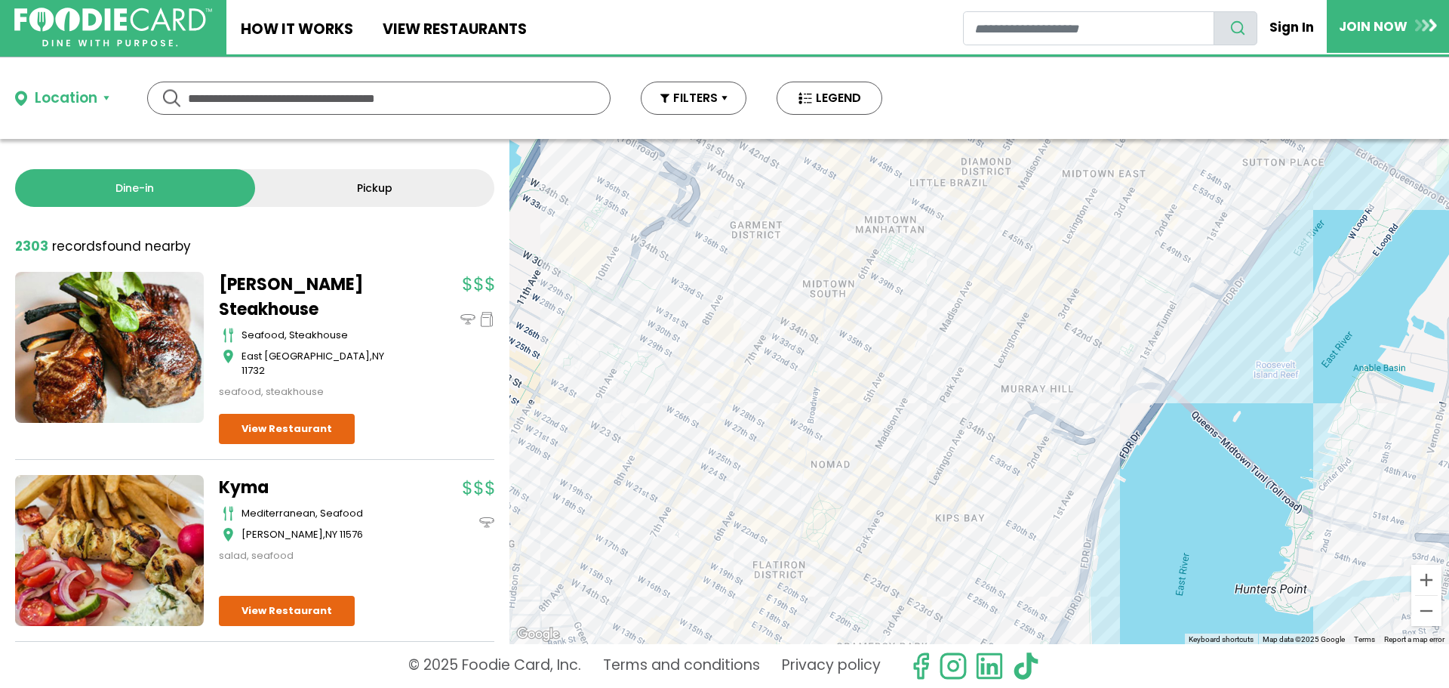
click at [771, 327] on div at bounding box center [980, 391] width 940 height 505
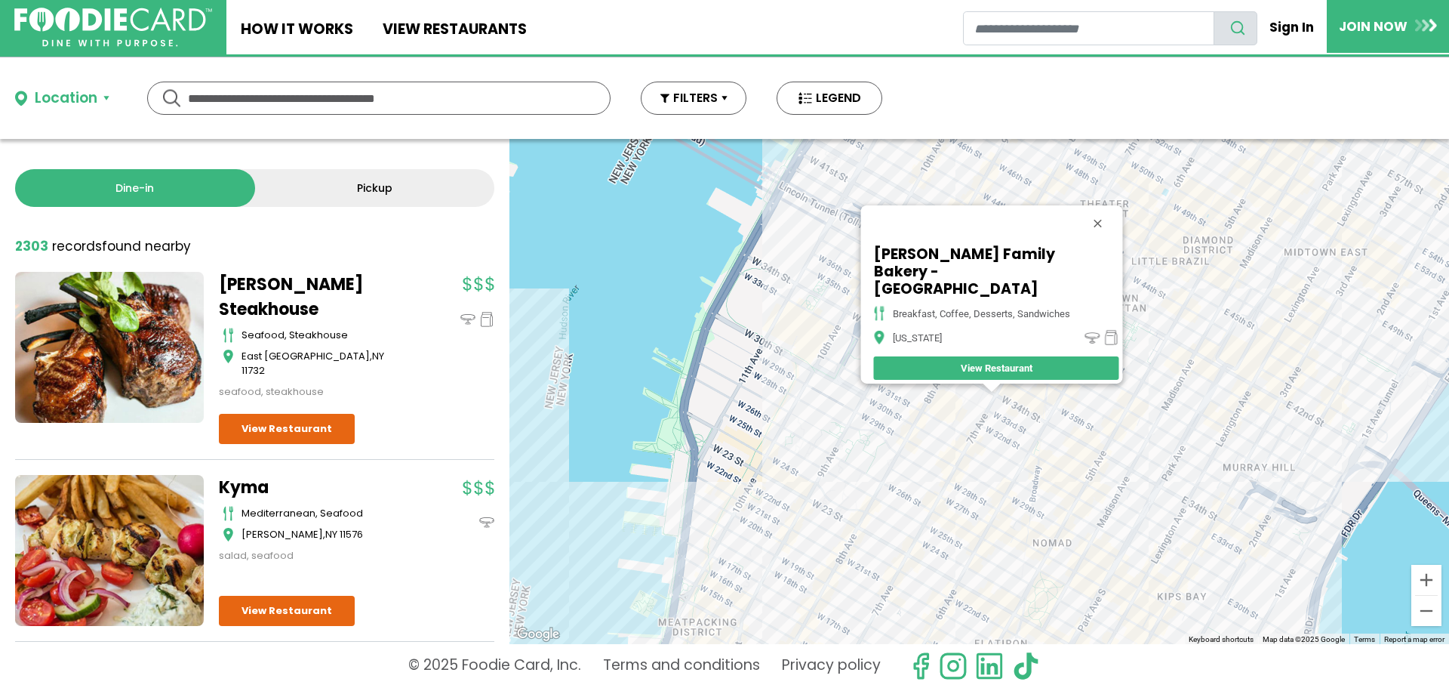
click at [993, 442] on div "Zaro's Family Bakery - Penn Station 7th Avenue breakfast, coffee, desserts, san…" at bounding box center [980, 391] width 940 height 505
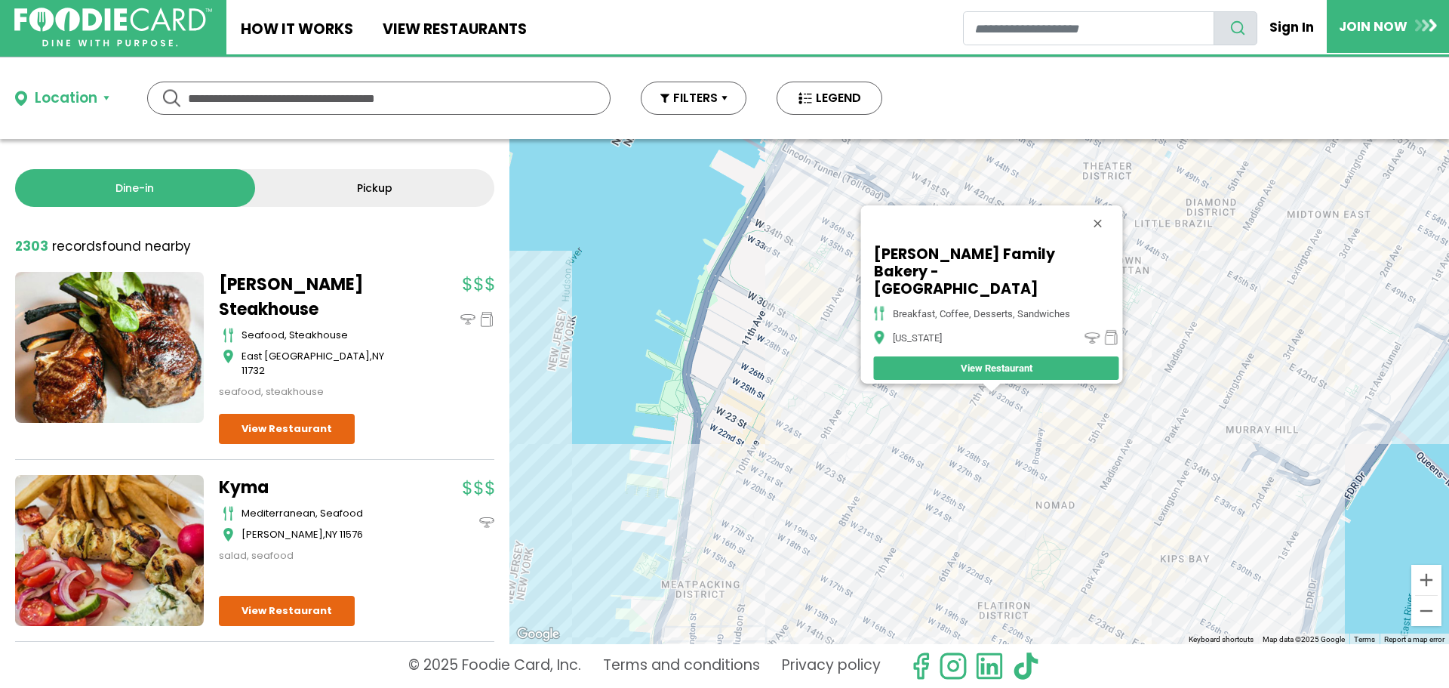
click at [935, 522] on div "Zaro's Family Bakery - Penn Station Amtrack Rotunda breakfast, coffee, desserts…" at bounding box center [980, 391] width 940 height 505
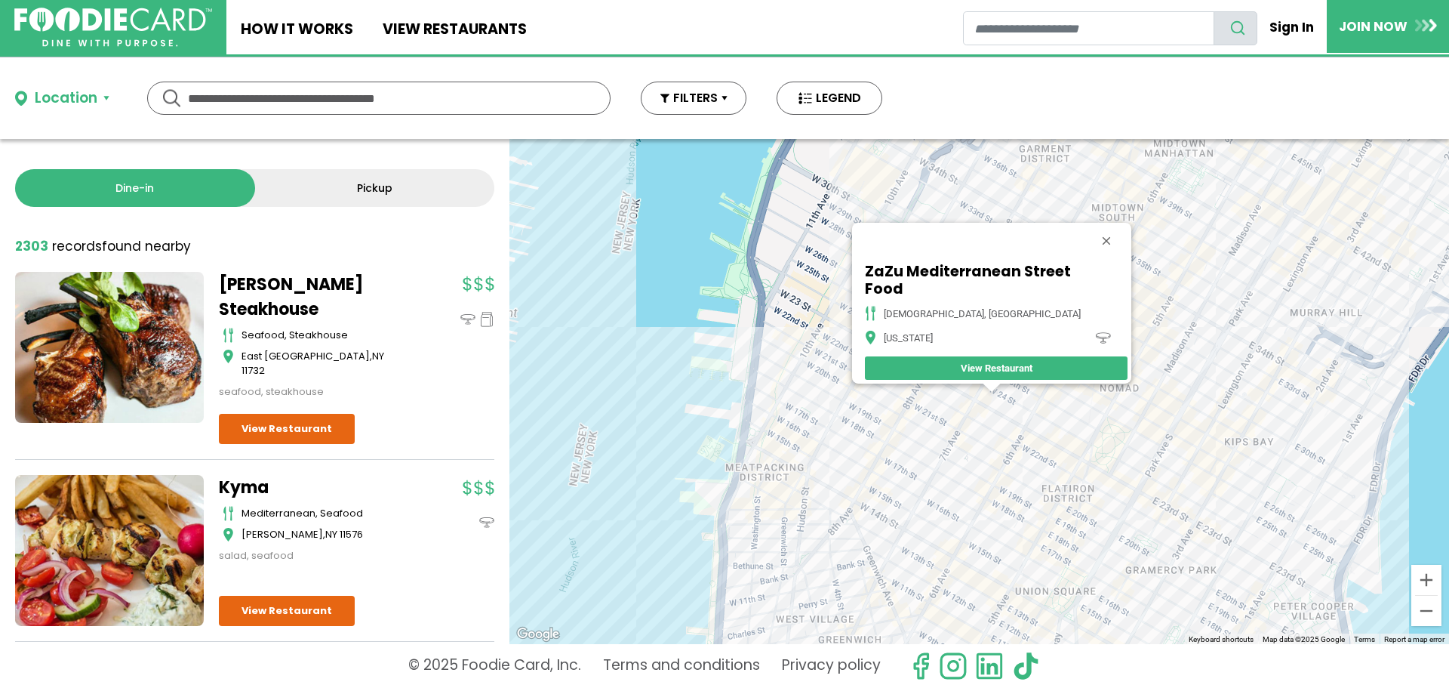
click at [901, 528] on div "ZaZu Mediterranean Street Food halal, mediterranean New York View Restaurant" at bounding box center [980, 391] width 940 height 505
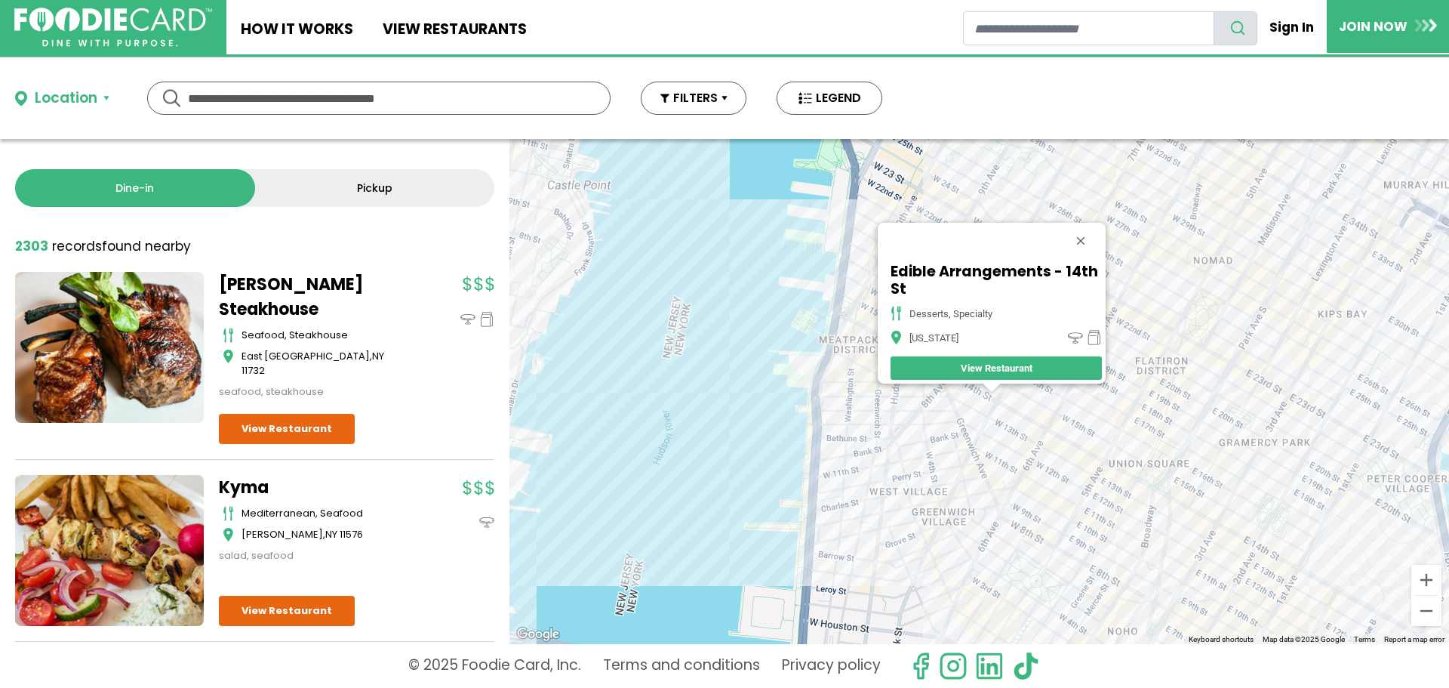
click at [903, 482] on div "Edible Arrangements - 14th St desserts, specialty New York View Restaurant" at bounding box center [980, 391] width 940 height 505
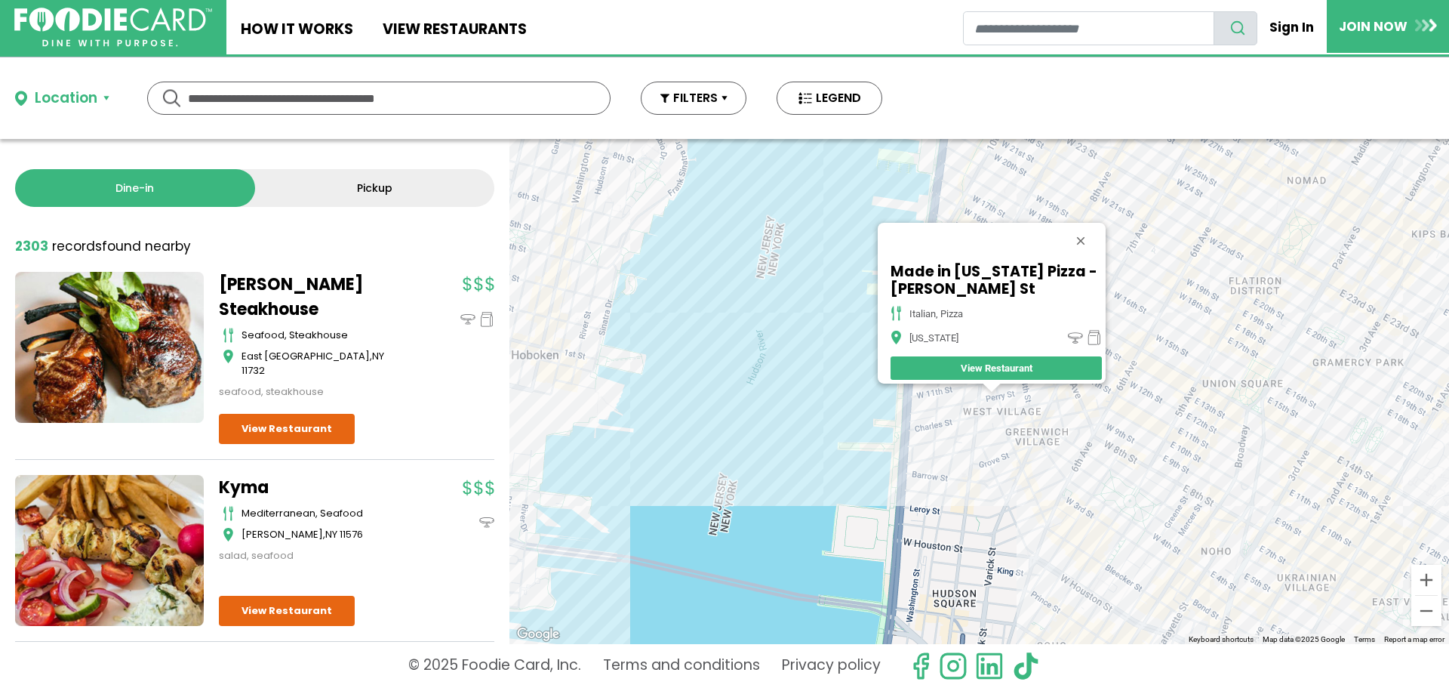
click at [1356, 473] on div "Made in New York Pizza - Hudson St italian, pizza New York View Restaurant" at bounding box center [980, 391] width 940 height 505
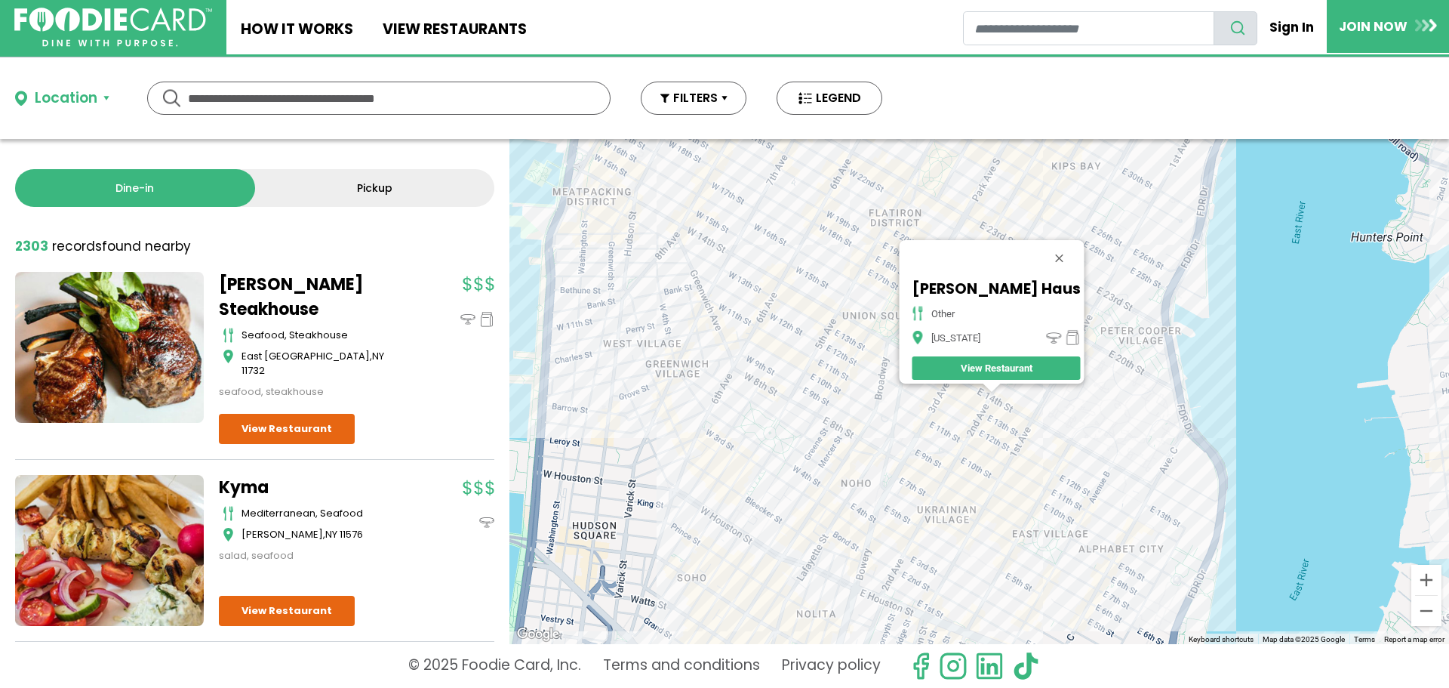
click at [1102, 204] on div "Doner Haus other New York View Restaurant" at bounding box center [980, 391] width 940 height 505
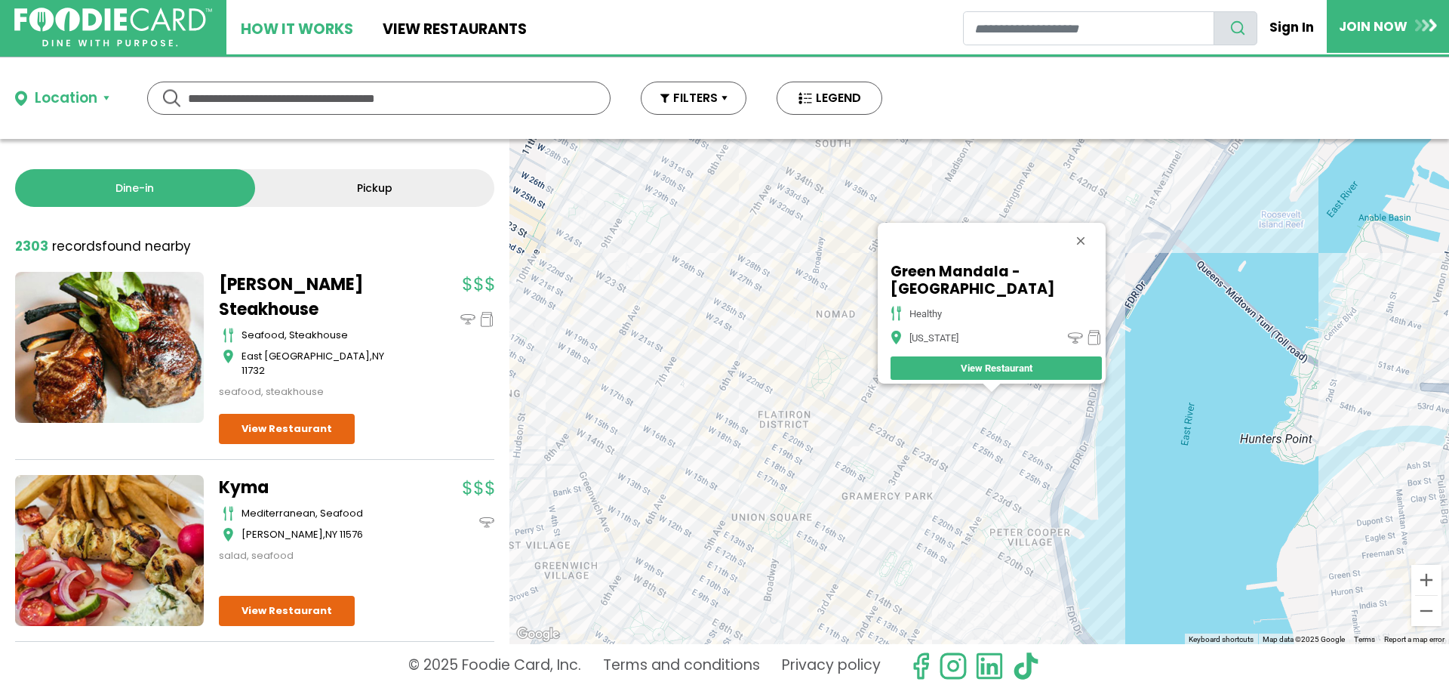
click at [304, 21] on link "How It Works" at bounding box center [296, 27] width 141 height 54
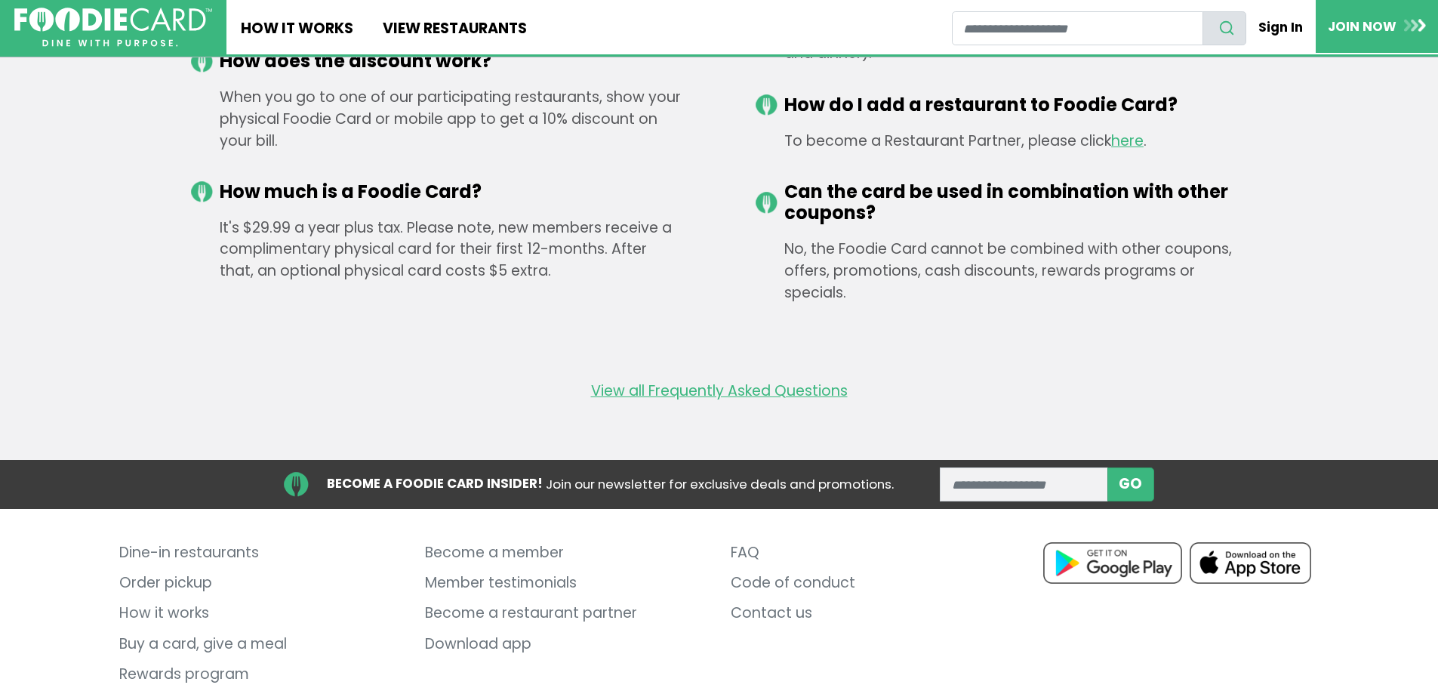
scroll to position [2546, 0]
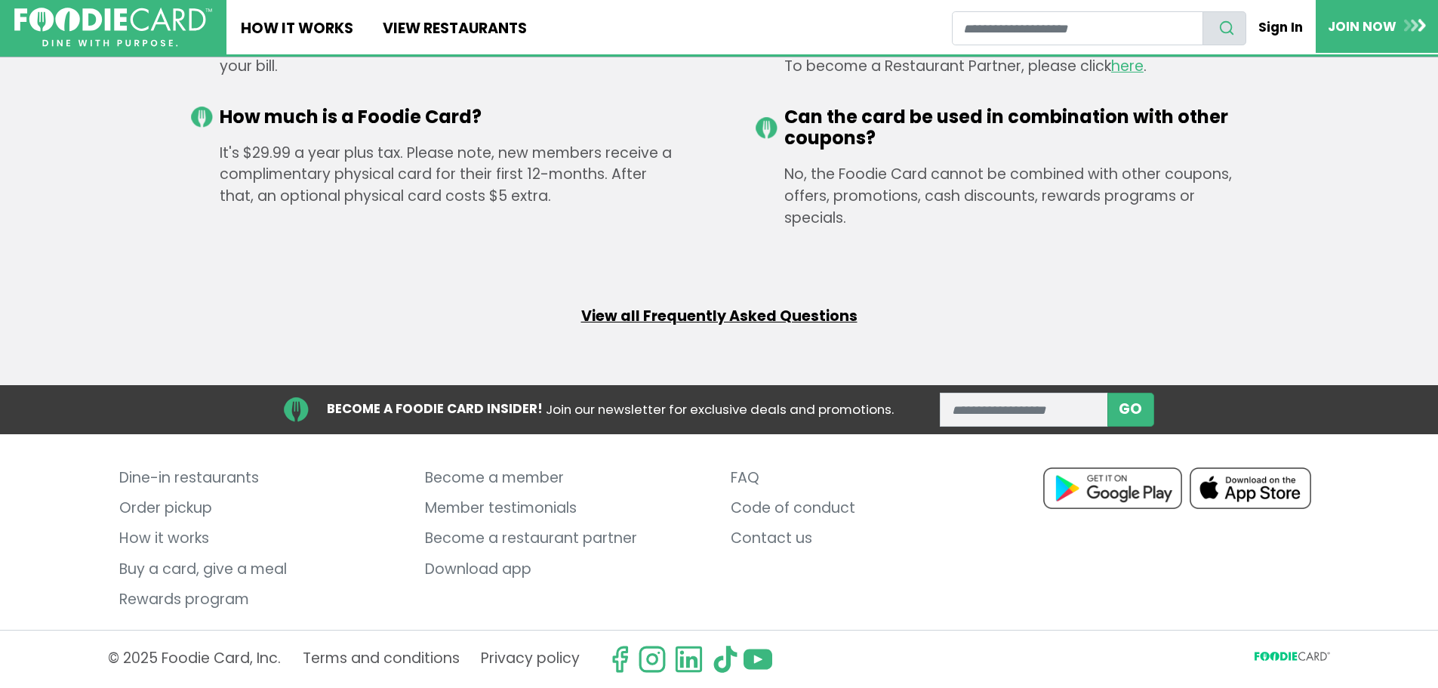
click at [684, 317] on link "View all Frequently Asked Questions" at bounding box center [719, 317] width 276 height 22
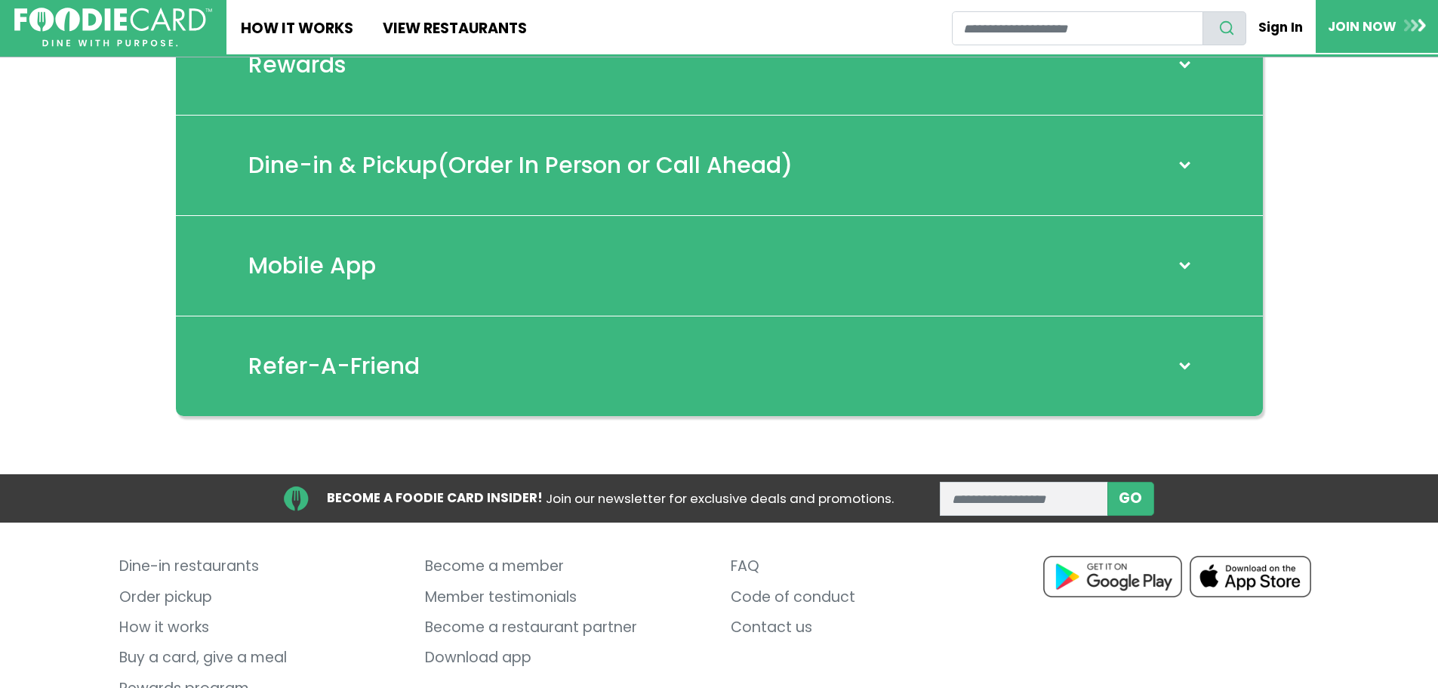
scroll to position [302, 0]
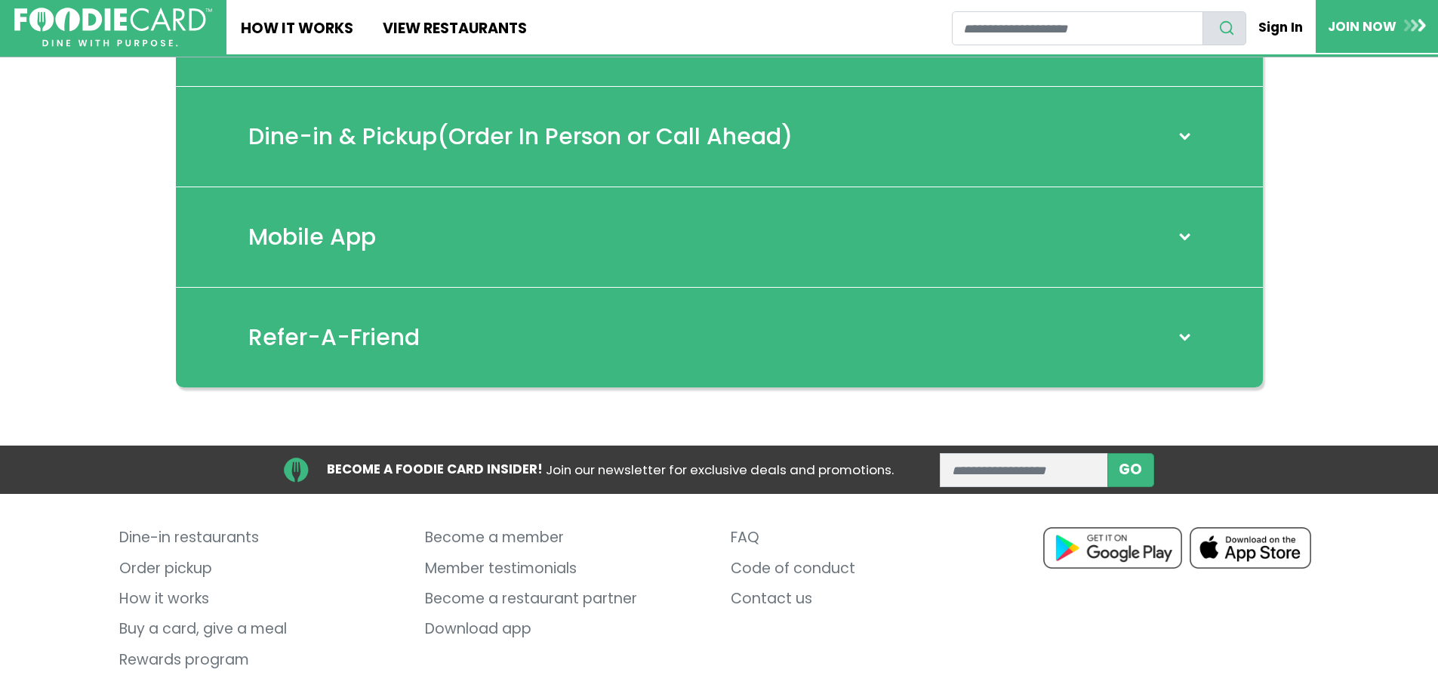
click at [303, 333] on h2 "Refer-A-Friend" at bounding box center [333, 337] width 171 height 27
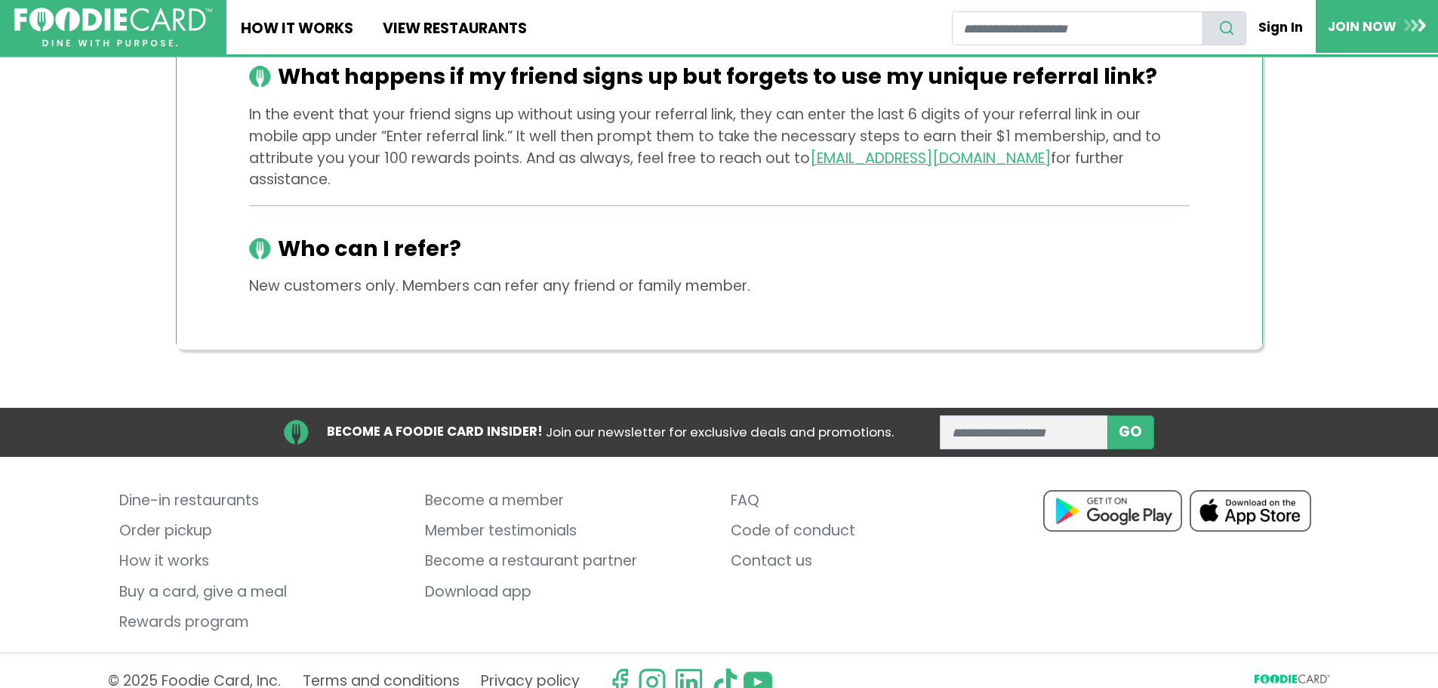
scroll to position [987, 0]
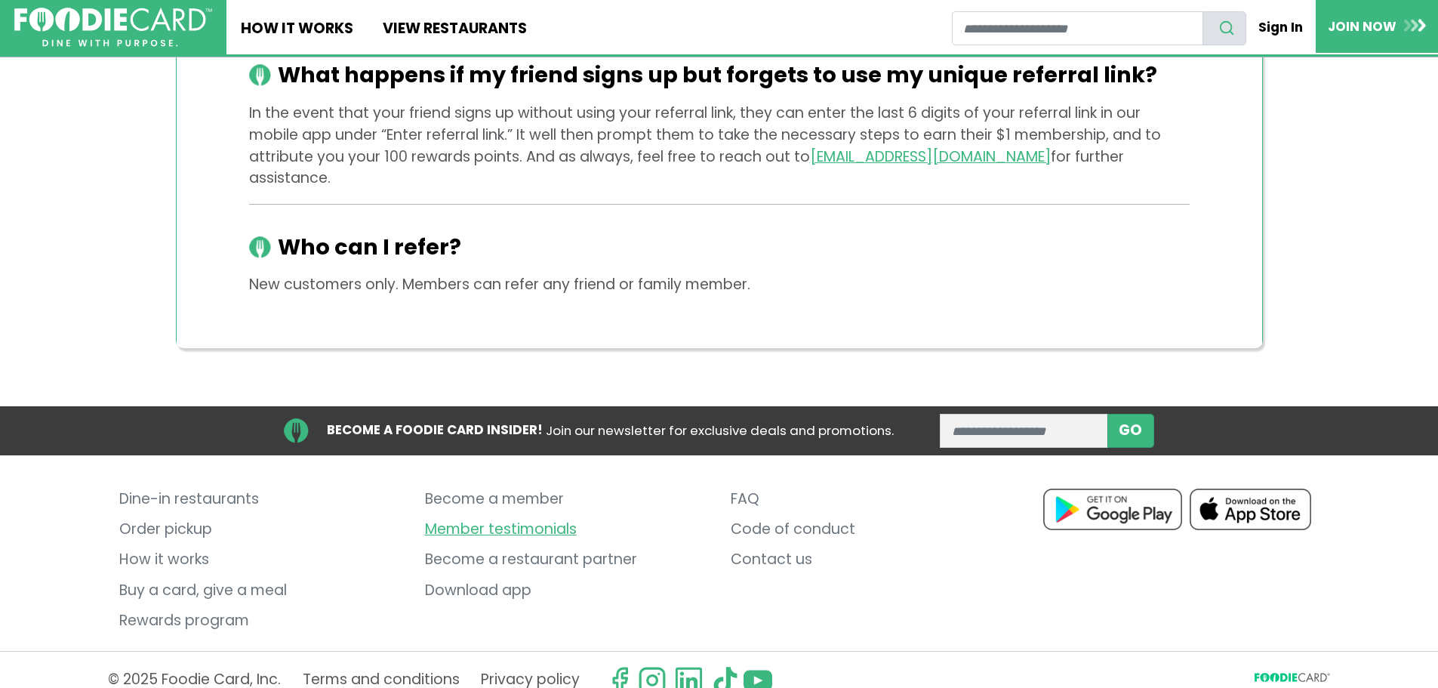
click at [525, 514] on link "Member testimonials" at bounding box center [566, 529] width 283 height 30
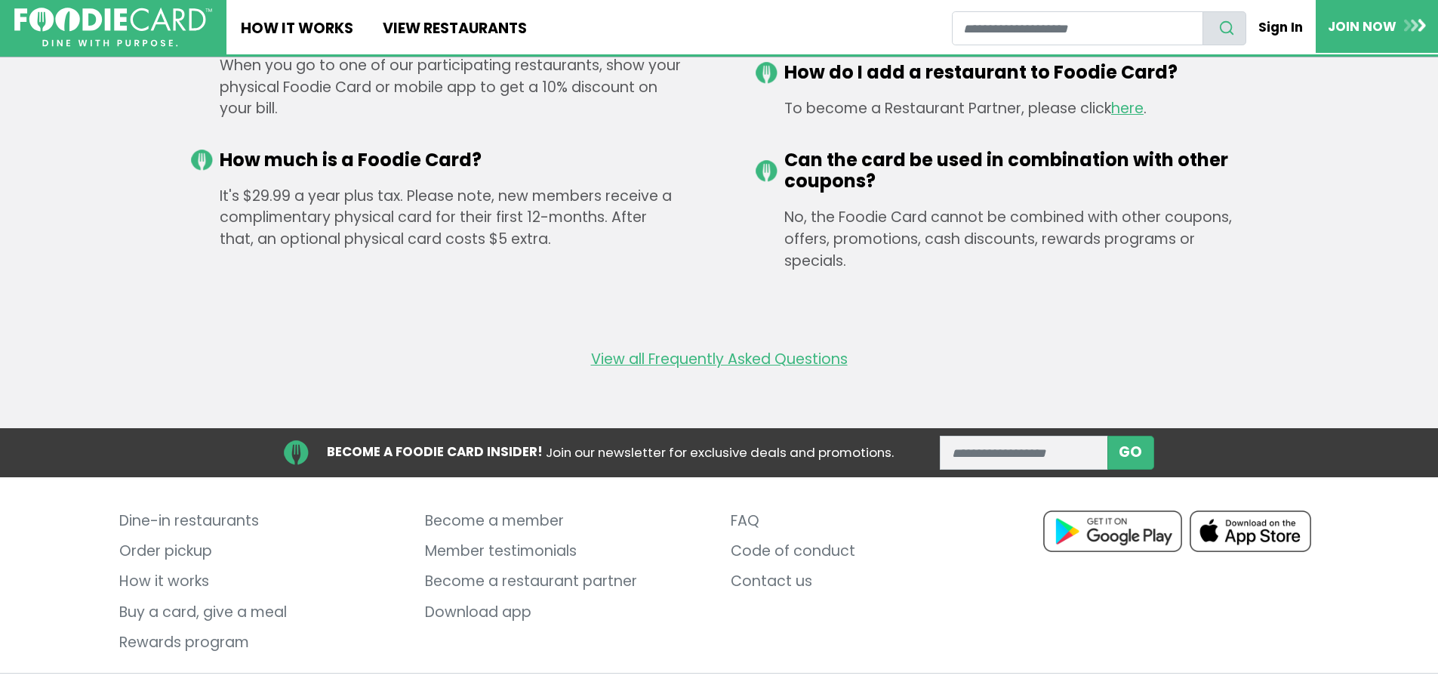
scroll to position [2604, 0]
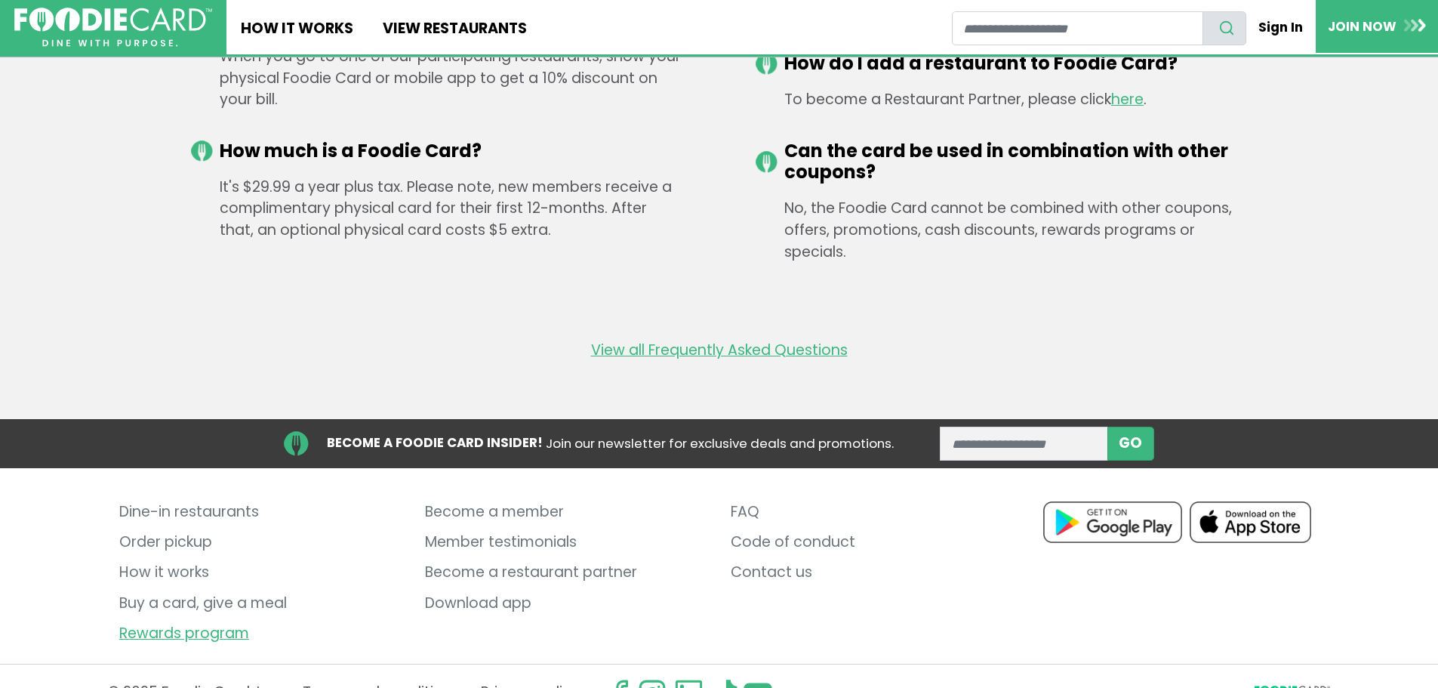
click at [193, 618] on link "Rewards program" at bounding box center [260, 633] width 283 height 30
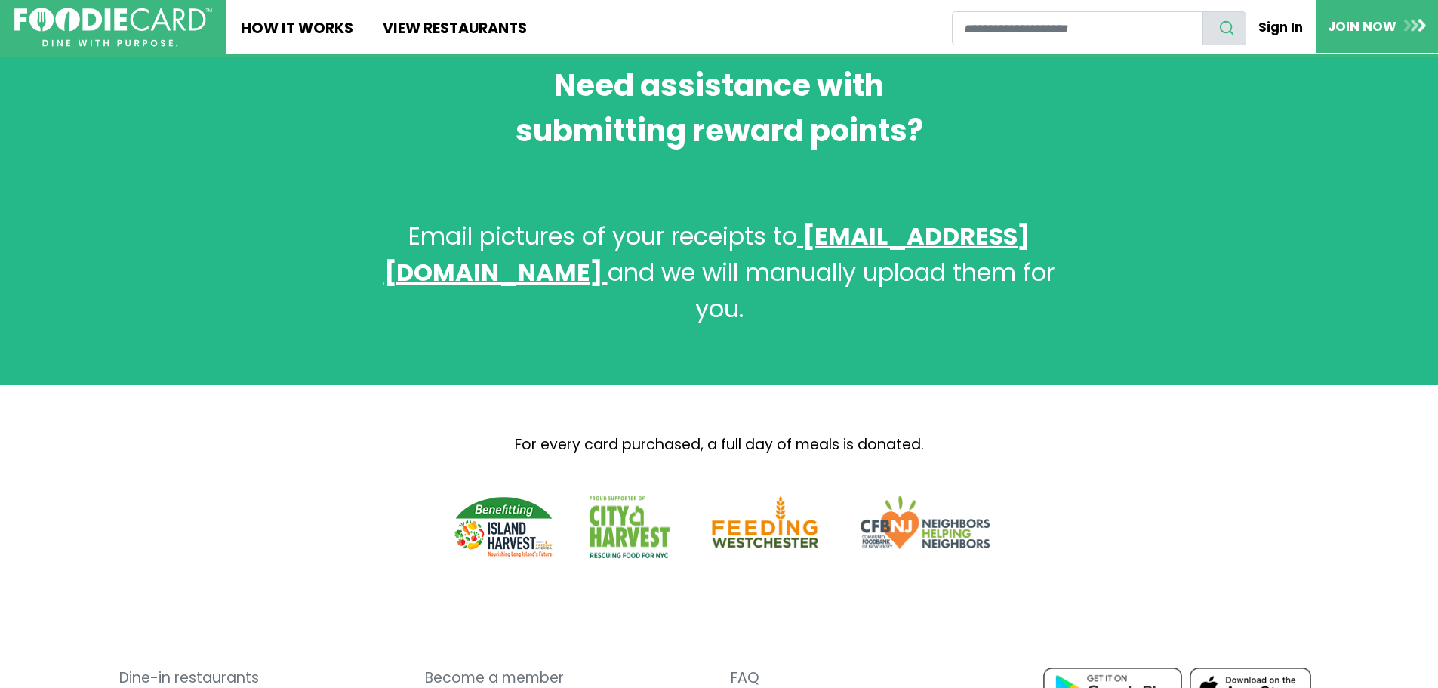
scroll to position [2944, 0]
